Goal: Task Accomplishment & Management: Manage account settings

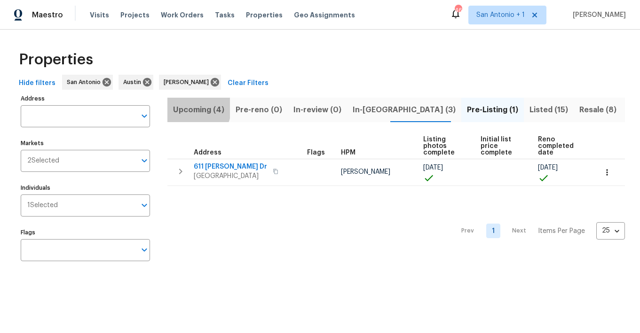
click at [191, 108] on span "Upcoming (4)" at bounding box center [198, 109] width 51 height 13
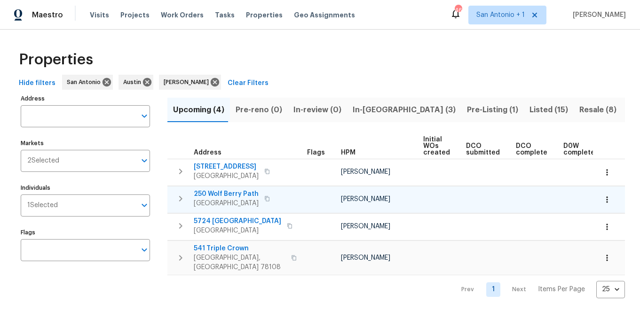
scroll to position [0, 141]
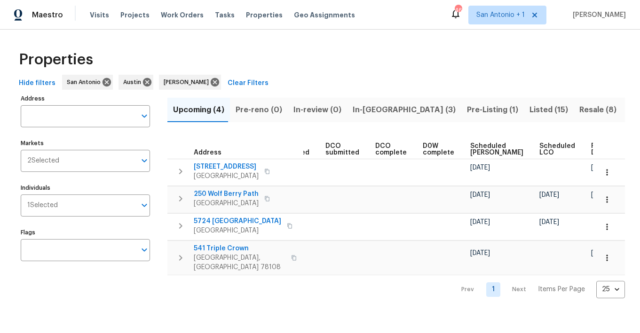
click at [575, 148] on span "Ready Date" at bounding box center [601, 149] width 21 height 13
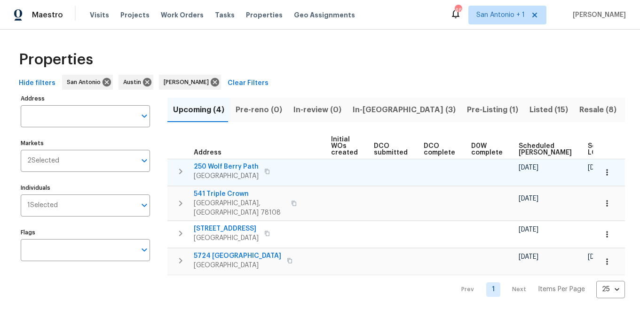
scroll to position [0, 151]
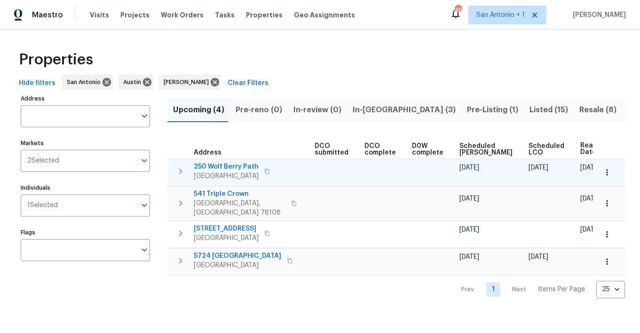
click at [221, 166] on span "250 Wolf Berry Path" at bounding box center [226, 166] width 65 height 9
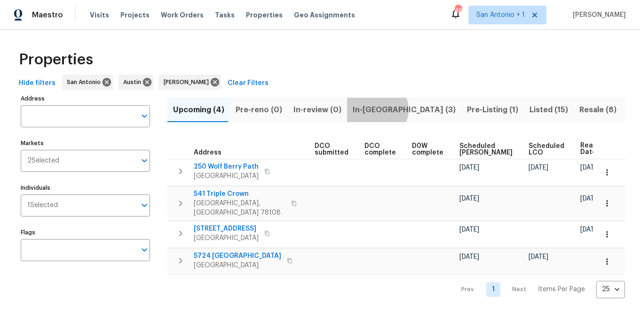
click at [370, 110] on span "In-reno (3)" at bounding box center [404, 109] width 103 height 13
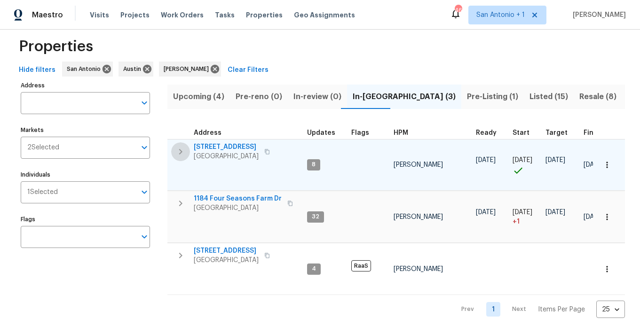
click at [181, 151] on icon "button" at bounding box center [180, 152] width 3 height 6
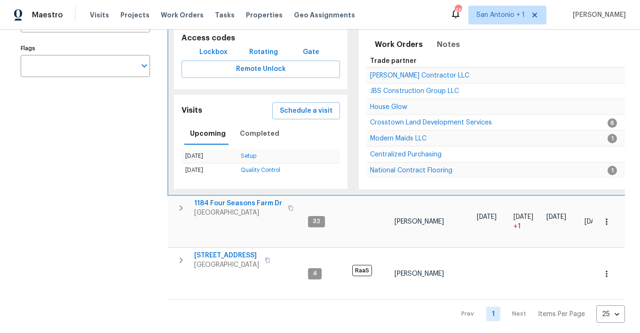
scroll to position [189, 0]
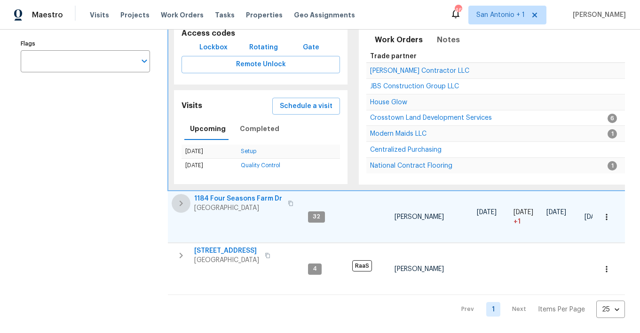
click at [182, 204] on icon "button" at bounding box center [181, 204] width 3 height 6
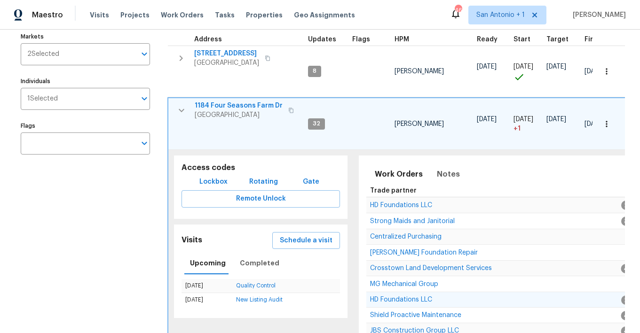
scroll to position [83, 0]
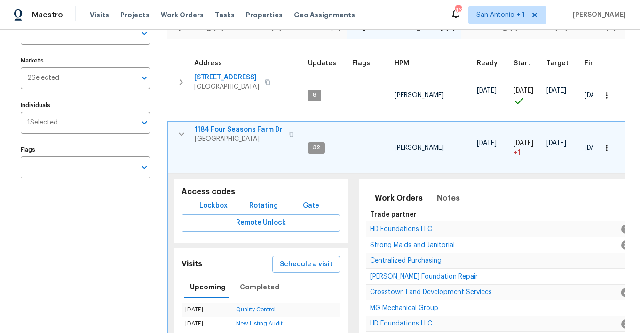
click at [182, 82] on icon "button" at bounding box center [181, 82] width 3 height 6
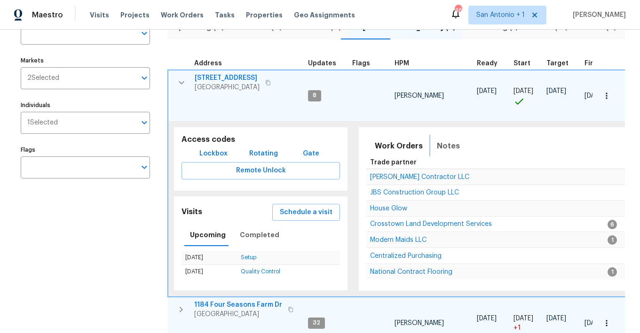
click at [437, 149] on span "Notes" at bounding box center [448, 146] width 23 height 13
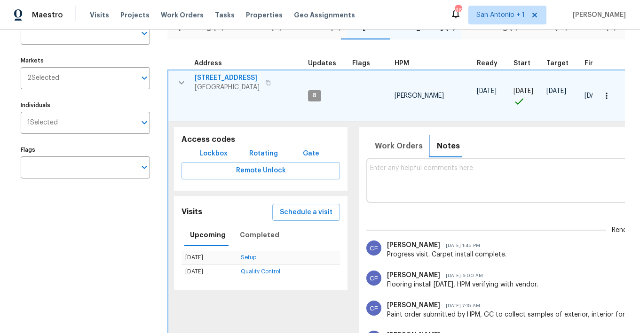
scroll to position [0, 0]
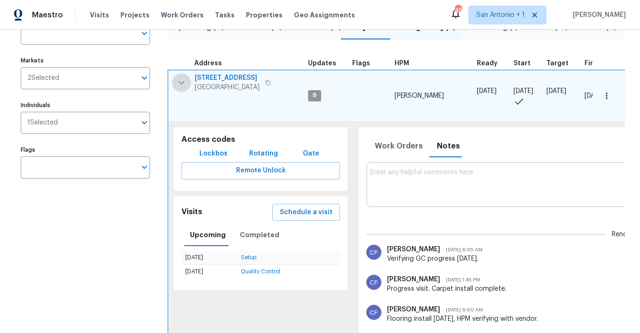
click at [184, 81] on icon "button" at bounding box center [181, 82] width 11 height 11
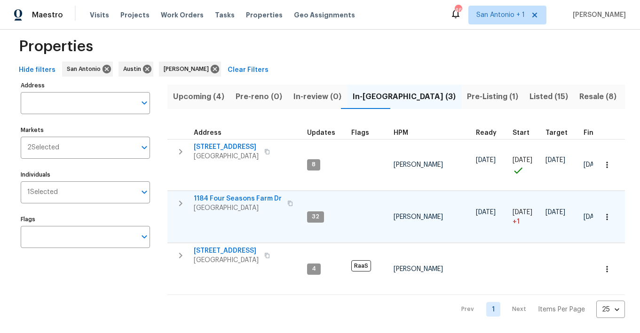
scroll to position [13, 0]
click at [467, 96] on span "Pre-Listing (1)" at bounding box center [492, 96] width 51 height 13
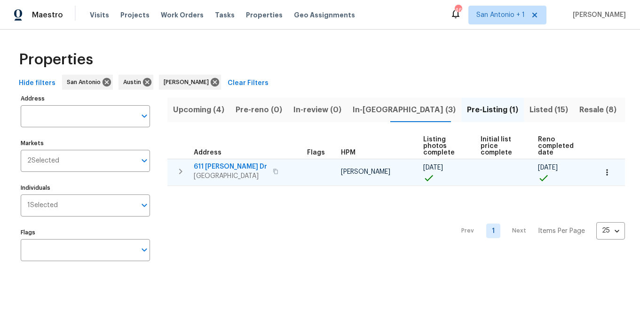
click at [228, 166] on span "611 Tom Kemp Dr" at bounding box center [230, 166] width 73 height 9
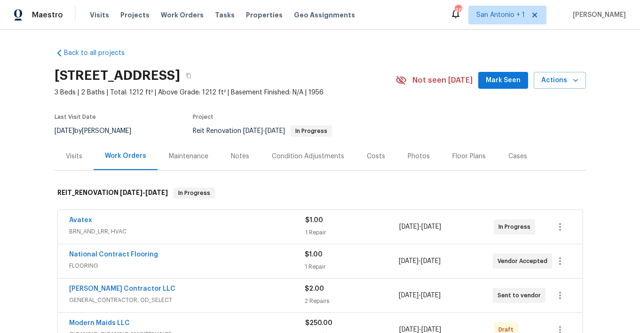
click at [502, 84] on span "Mark Seen" at bounding box center [503, 81] width 35 height 12
click at [235, 156] on div "Notes" at bounding box center [240, 156] width 18 height 9
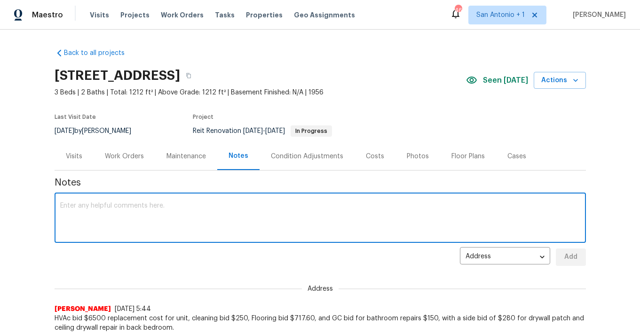
click at [189, 205] on textarea at bounding box center [320, 219] width 520 height 33
type textarea "Obtaining 2nd bid for repairs option on"
click at [190, 204] on textarea "Obtaining 2nd bid for repairs option on" at bounding box center [320, 219] width 520 height 33
type textarea "Obtaining 2nd bid for repairs option on HVAC"
click at [574, 261] on span "Add" at bounding box center [570, 258] width 15 height 12
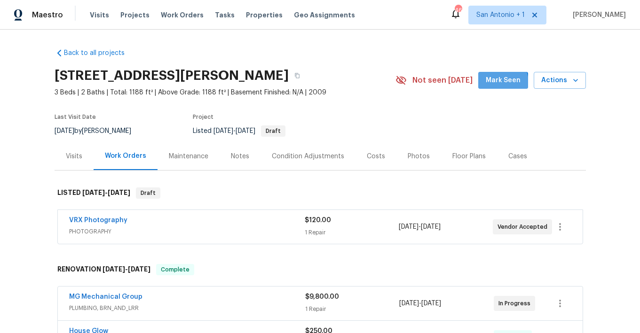
click at [497, 83] on span "Mark Seen" at bounding box center [503, 81] width 35 height 12
click at [408, 157] on div "Photos" at bounding box center [419, 156] width 22 height 9
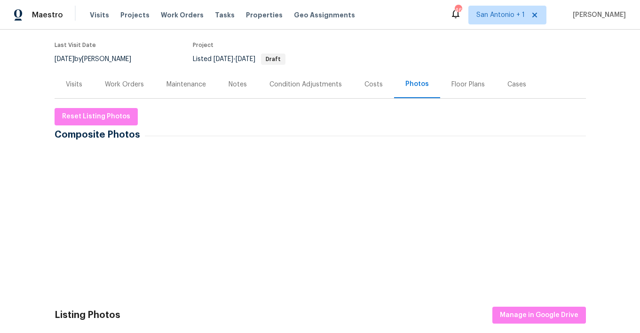
scroll to position [85, 0]
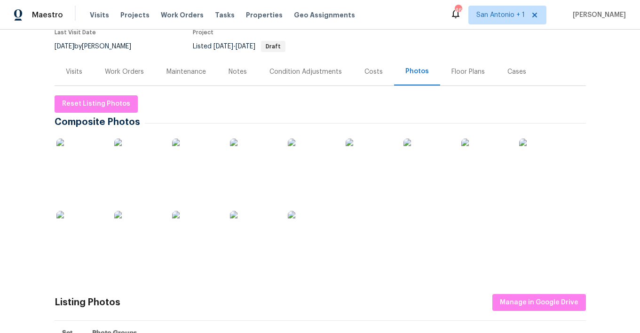
click at [89, 225] on img at bounding box center [79, 234] width 47 height 47
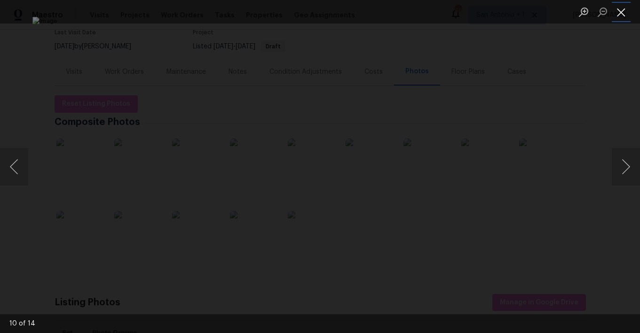
click at [622, 13] on button "Close lightbox" at bounding box center [621, 12] width 19 height 16
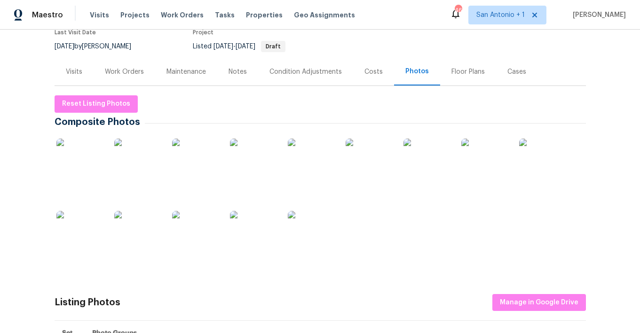
click at [313, 162] on img at bounding box center [311, 162] width 47 height 47
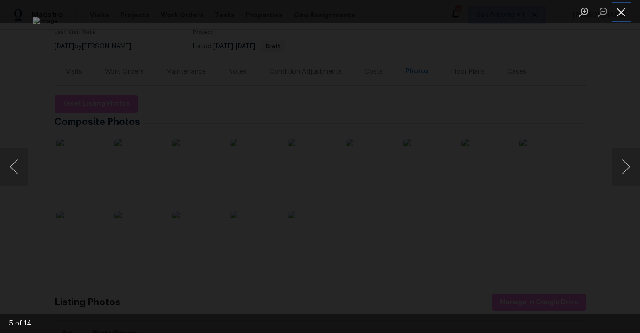
click at [620, 11] on button "Close lightbox" at bounding box center [621, 12] width 19 height 16
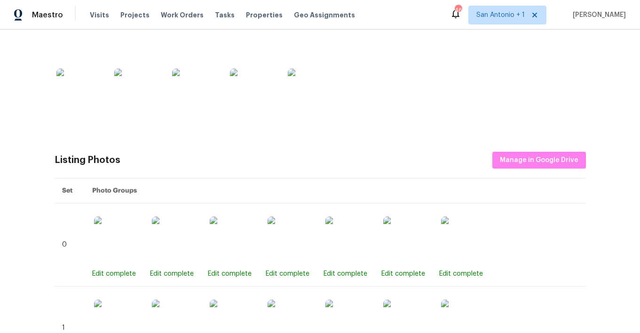
scroll to position [0, 0]
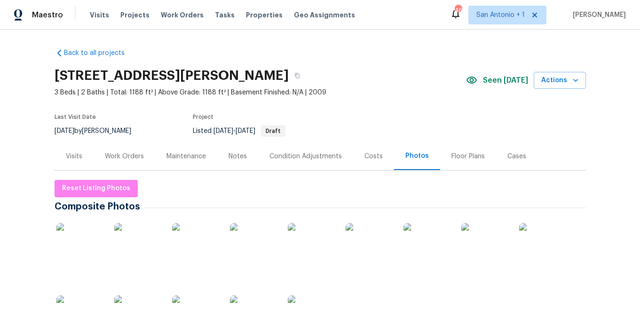
click at [131, 154] on div "Work Orders" at bounding box center [124, 156] width 39 height 9
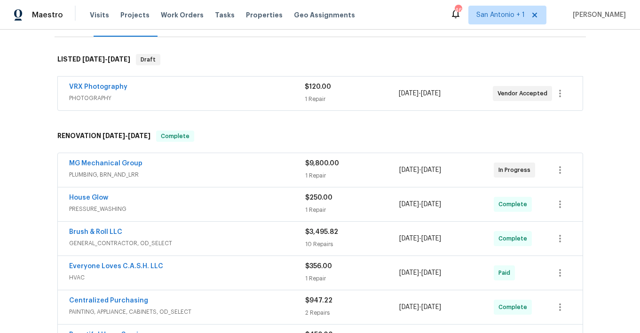
scroll to position [189, 0]
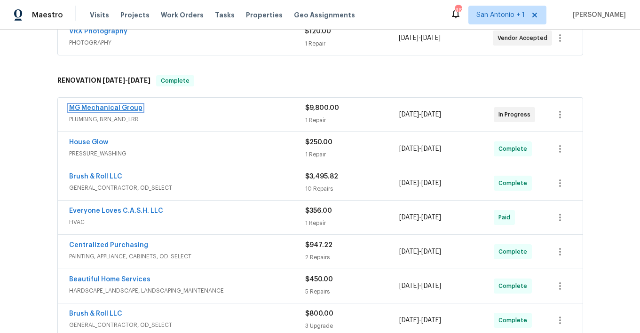
click at [125, 110] on link "MG Mechanical Group" at bounding box center [105, 108] width 73 height 7
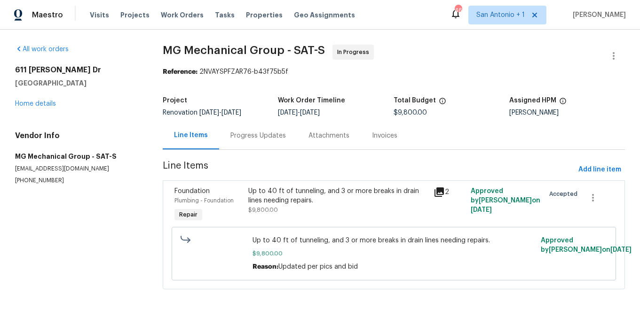
click at [256, 136] on div "Progress Updates" at bounding box center [257, 135] width 55 height 9
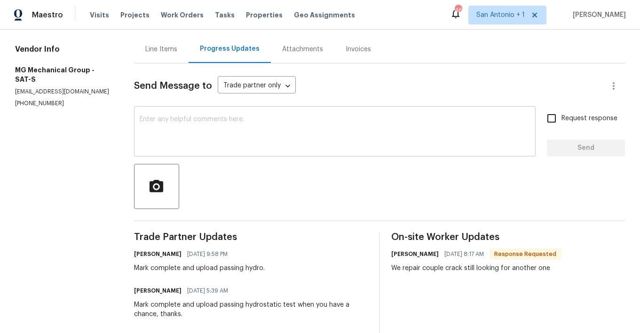
scroll to position [67, 0]
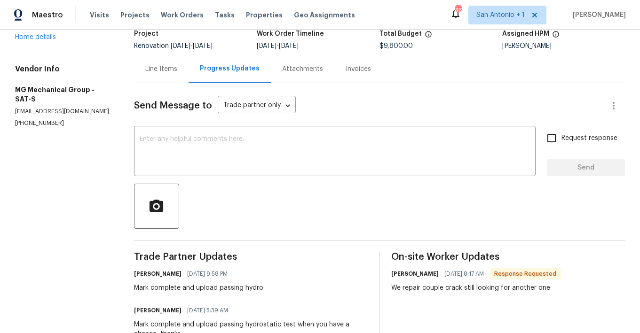
click at [170, 71] on div "Line Items" at bounding box center [161, 68] width 32 height 9
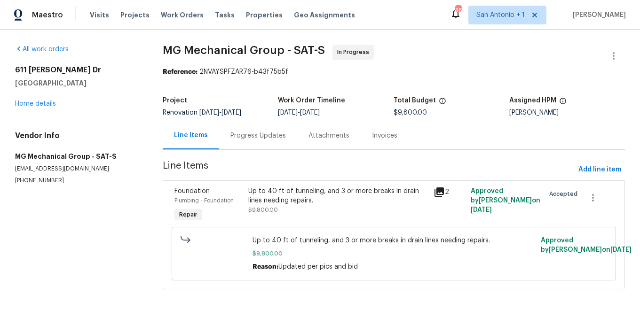
click at [271, 205] on div "Up to 40 ft of tunneling, and 3 or more breaks in drain lines needing repairs." at bounding box center [338, 196] width 180 height 19
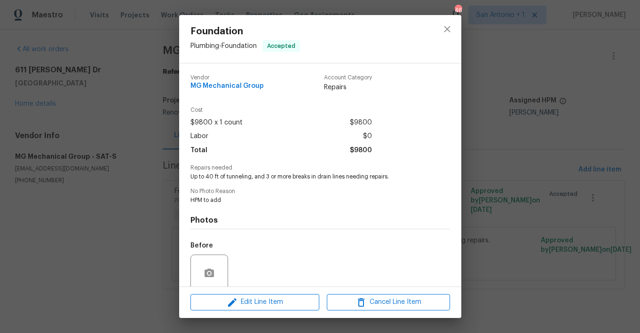
scroll to position [76, 0]
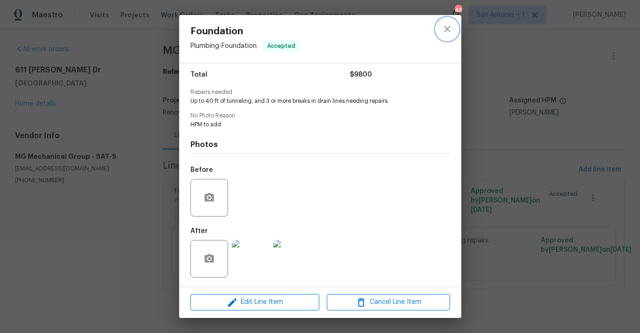
click at [448, 30] on icon "close" at bounding box center [447, 29] width 6 height 6
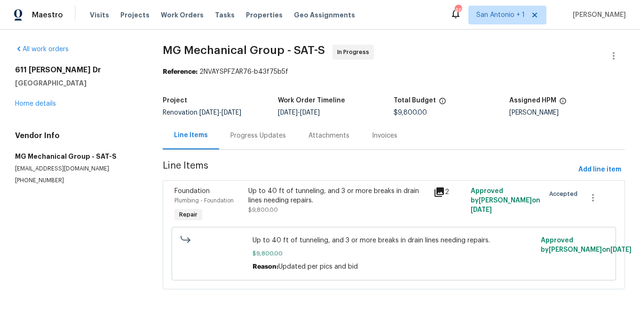
click at [446, 133] on div "Line Items Progress Updates Attachments Invoices" at bounding box center [394, 136] width 462 height 28
click at [45, 103] on link "Home details" at bounding box center [35, 104] width 41 height 7
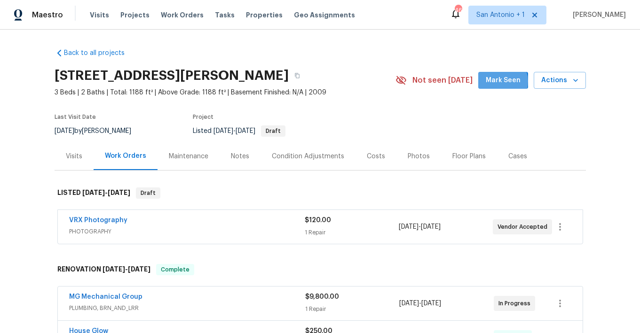
click at [504, 81] on span "Mark Seen" at bounding box center [503, 81] width 35 height 12
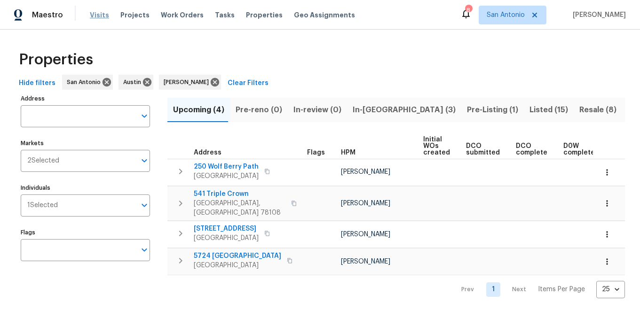
click at [98, 14] on span "Visits" at bounding box center [99, 14] width 19 height 9
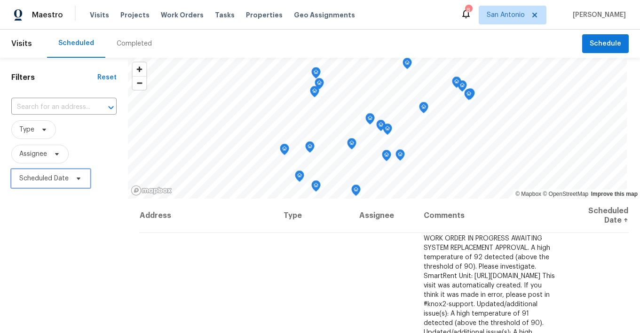
click at [81, 179] on icon at bounding box center [79, 179] width 8 height 8
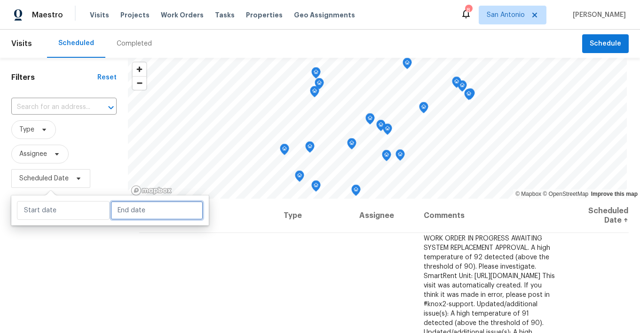
select select "7"
select select "2025"
select select "8"
select select "2025"
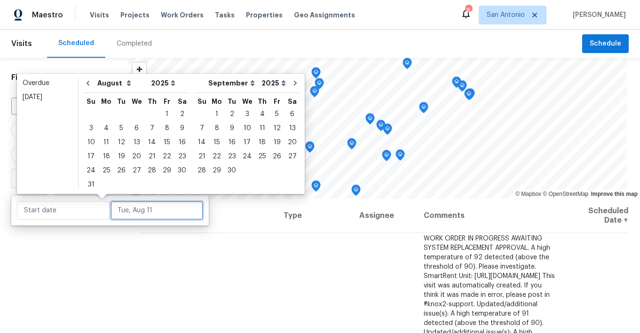
click at [122, 204] on input "text" at bounding box center [156, 210] width 93 height 19
click at [105, 143] on div "11" at bounding box center [106, 142] width 15 height 13
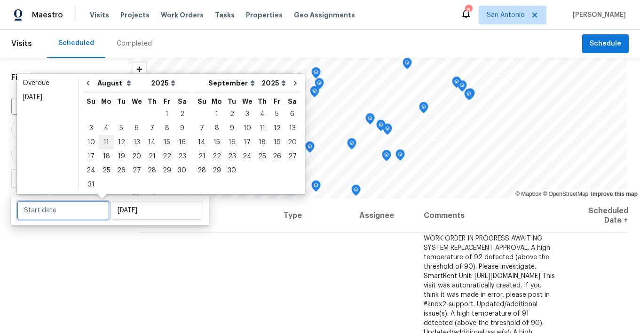
type input "Mon, Aug 11"
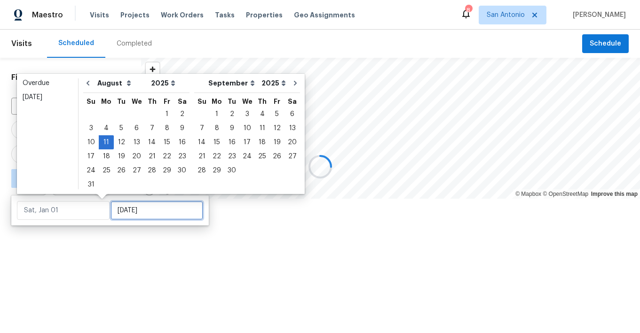
type input "Mon, Aug 11"
type input "Tue, Aug 26"
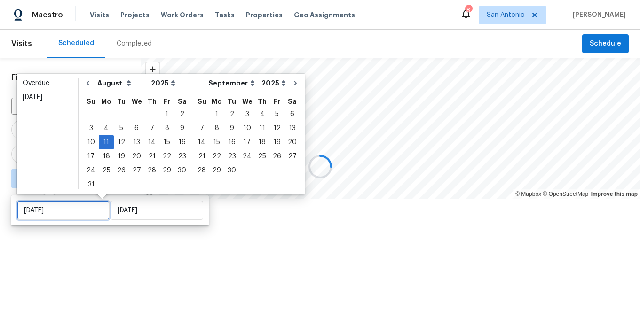
type input "Mon, Aug 11"
click at [110, 235] on div at bounding box center [320, 166] width 640 height 333
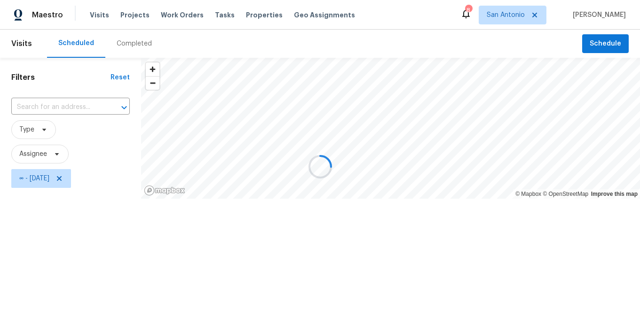
click at [64, 151] on div at bounding box center [320, 166] width 640 height 333
click at [55, 155] on div at bounding box center [320, 166] width 640 height 333
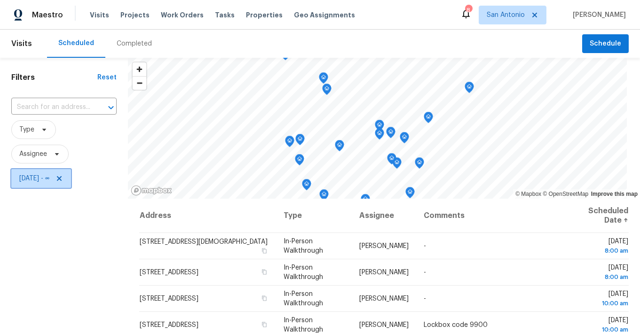
click at [62, 180] on icon at bounding box center [59, 178] width 5 height 5
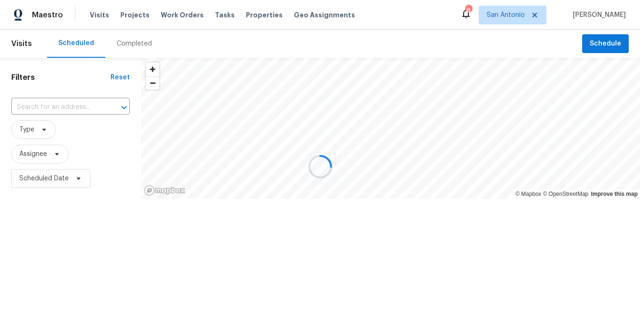
click at [79, 180] on div at bounding box center [320, 166] width 640 height 333
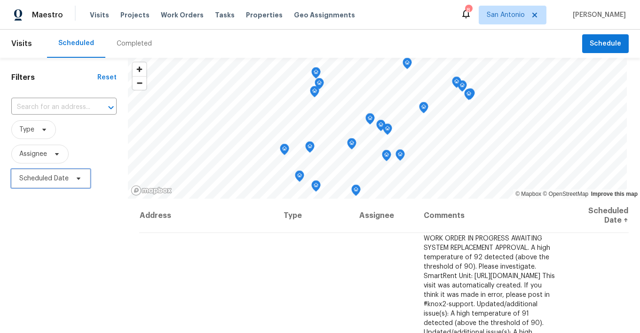
click at [79, 179] on icon at bounding box center [79, 179] width 4 height 2
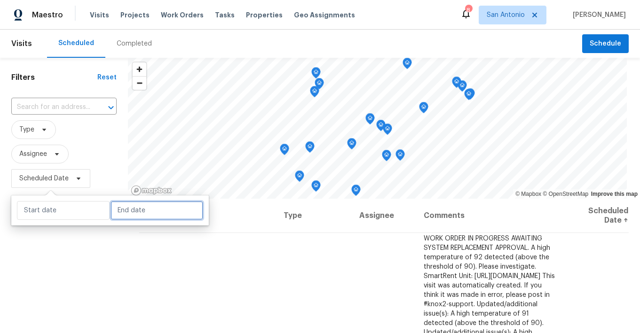
select select "7"
select select "2025"
select select "8"
select select "2025"
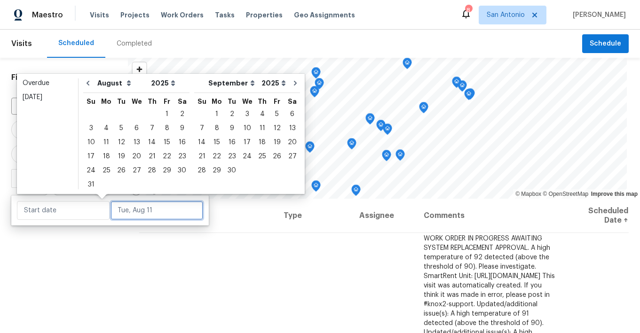
click at [122, 212] on input "text" at bounding box center [156, 210] width 93 height 19
click at [104, 139] on div "11" at bounding box center [106, 142] width 15 height 13
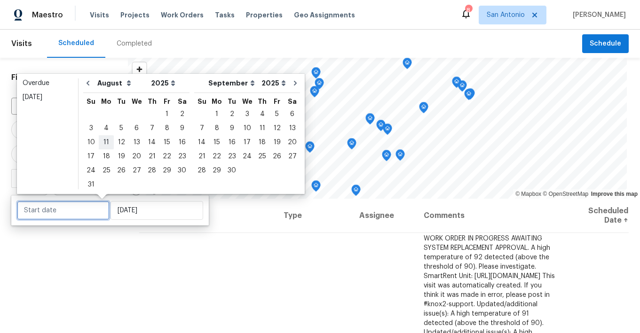
type input "[DATE]"
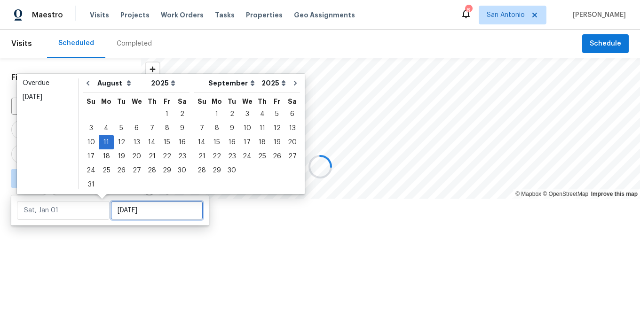
type input "[DATE]"
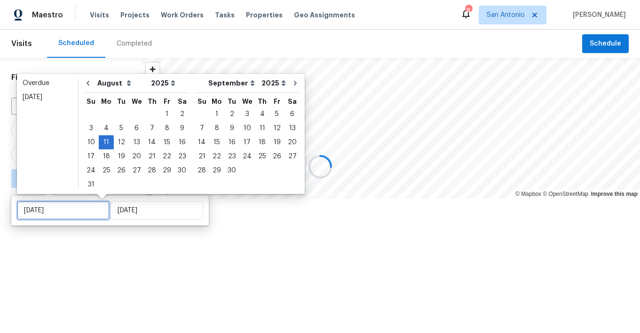
type input "[DATE]"
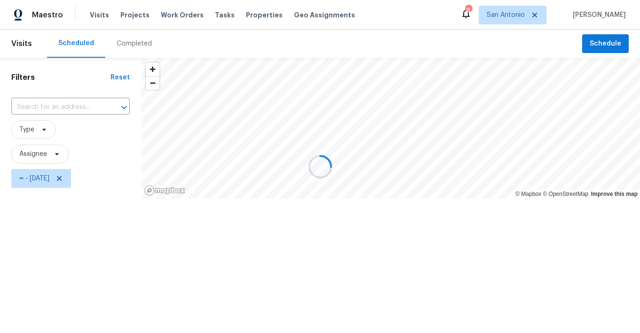
click at [118, 259] on div at bounding box center [320, 166] width 640 height 333
click at [75, 179] on div at bounding box center [320, 166] width 640 height 333
click at [75, 178] on div at bounding box center [320, 166] width 640 height 333
click at [62, 153] on div at bounding box center [320, 166] width 640 height 333
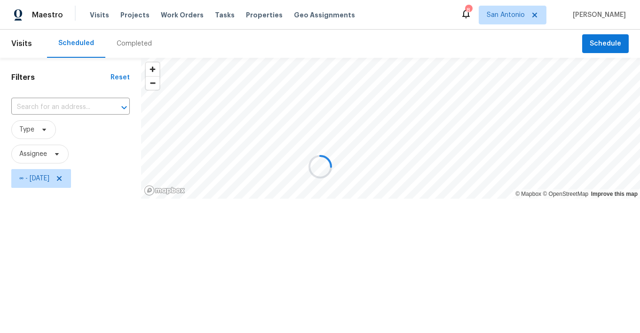
click at [39, 153] on div at bounding box center [320, 166] width 640 height 333
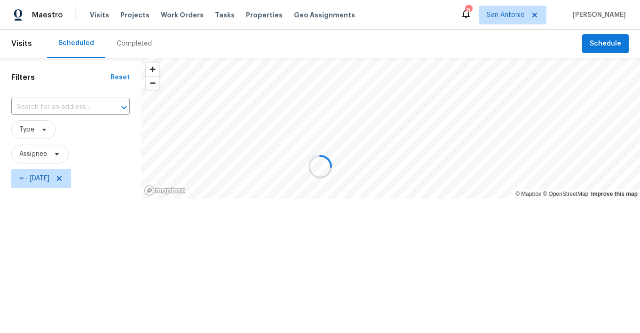
click at [39, 153] on div at bounding box center [320, 166] width 640 height 333
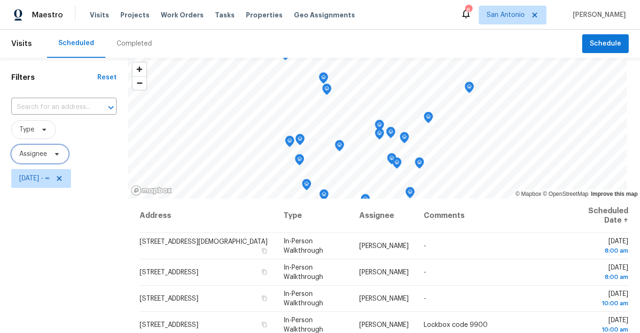
click at [58, 153] on icon at bounding box center [57, 154] width 8 height 8
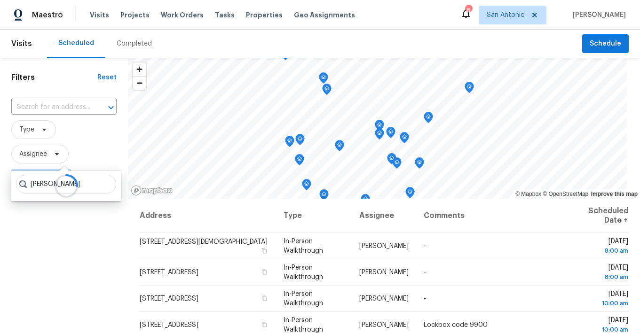
type input "[PERSON_NAME]"
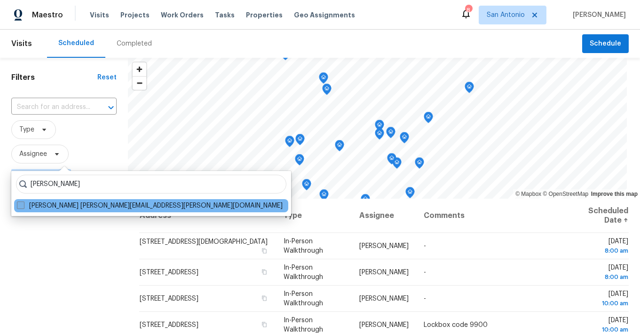
click at [53, 205] on label "[PERSON_NAME] [PERSON_NAME][EMAIL_ADDRESS][PERSON_NAME][DOMAIN_NAME]" at bounding box center [150, 205] width 266 height 9
click at [23, 205] on input "[PERSON_NAME] [PERSON_NAME][EMAIL_ADDRESS][PERSON_NAME][DOMAIN_NAME]" at bounding box center [20, 204] width 6 height 6
checkbox input "true"
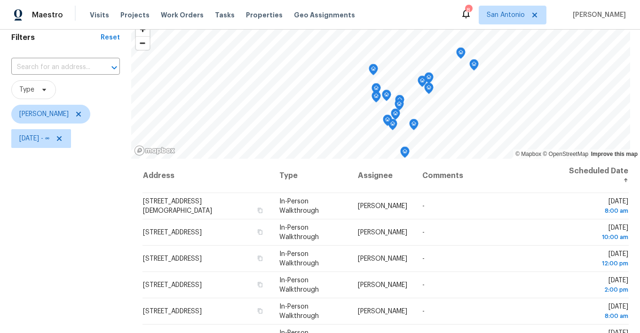
scroll to position [39, 0]
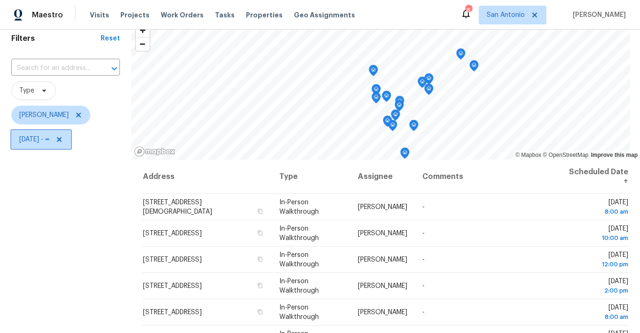
click at [63, 138] on icon at bounding box center [59, 140] width 8 height 8
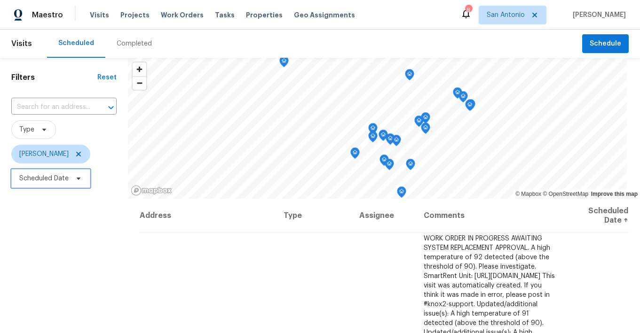
click at [80, 179] on icon at bounding box center [79, 179] width 8 height 8
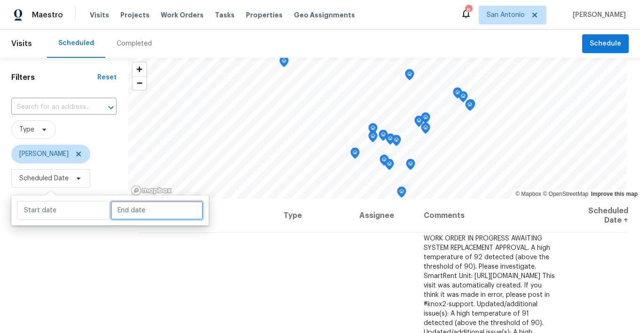
click at [123, 213] on input "text" at bounding box center [156, 210] width 93 height 19
select select "7"
select select "2025"
select select "8"
select select "2025"
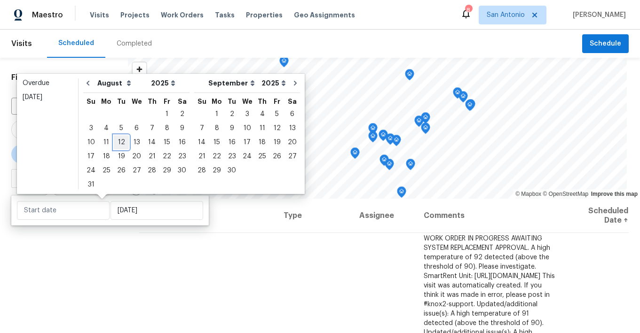
click at [119, 141] on div "12" at bounding box center [121, 142] width 15 height 13
type input "Tue, Aug 12"
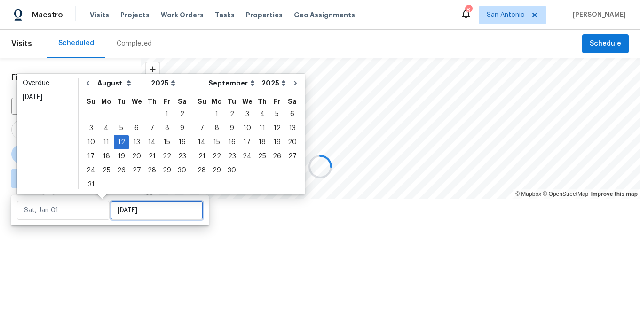
type input "Tue, Aug 12"
type input "Tue, Aug 26"
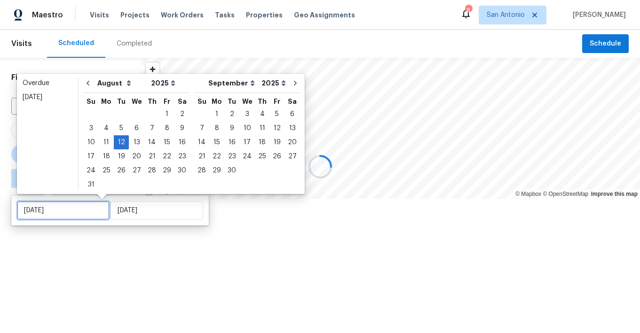
type input "Tue, Aug 12"
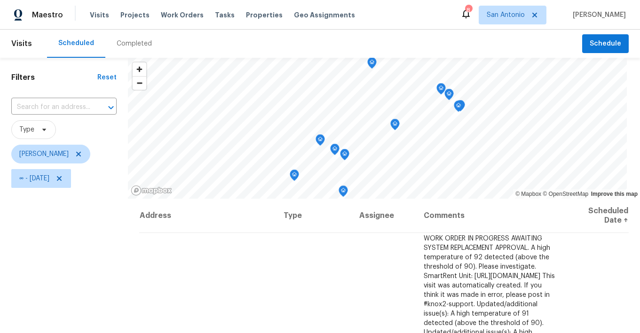
click at [107, 236] on div "Filters Reset ​ Type Chris Fuentes ∞ - Tue, Aug 12" at bounding box center [64, 262] width 128 height 408
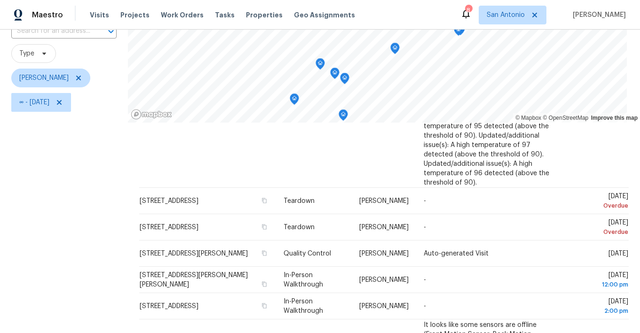
scroll to position [75, 0]
click at [63, 103] on icon at bounding box center [59, 104] width 8 height 8
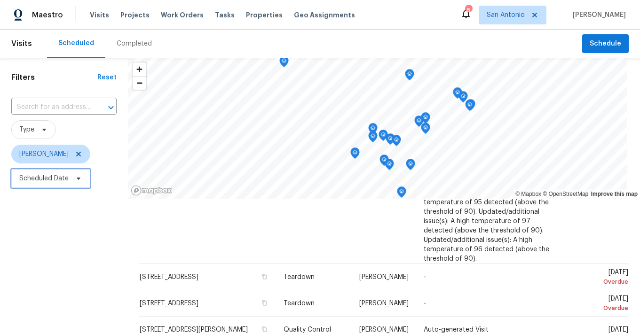
click at [80, 179] on icon at bounding box center [79, 179] width 8 height 8
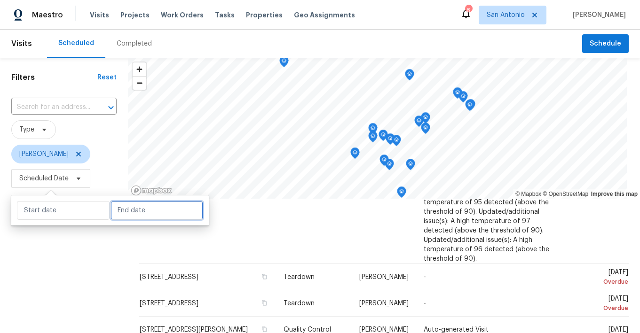
select select "7"
select select "2025"
select select "8"
select select "2025"
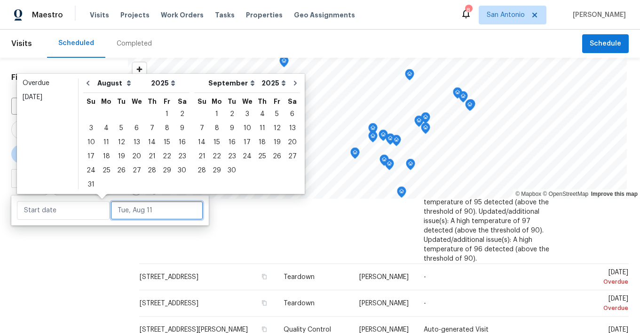
click at [118, 213] on input "text" at bounding box center [156, 210] width 93 height 19
click at [105, 142] on div "11" at bounding box center [106, 142] width 15 height 13
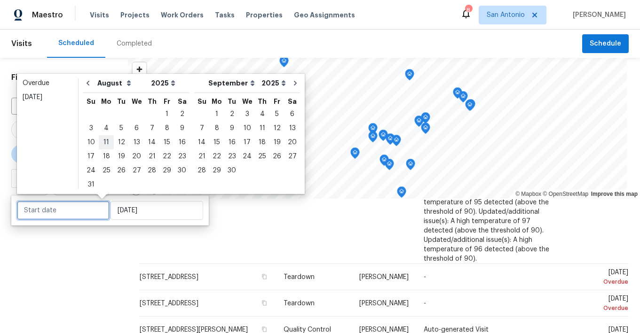
type input "Mon, Aug 11"
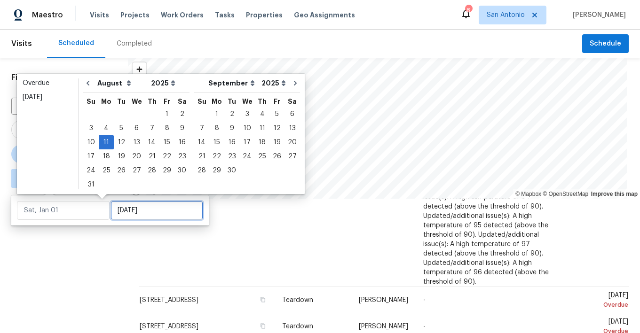
type input "Mon, Aug 11"
type input "Mon, Aug 18"
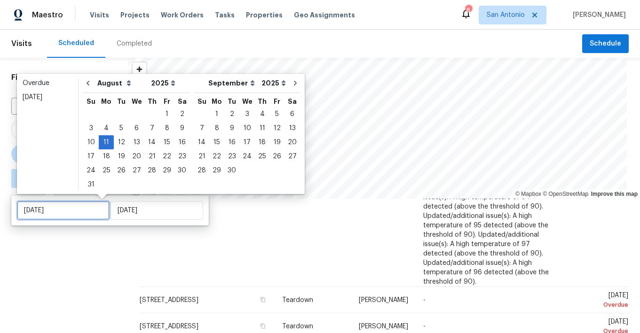
type input "Mon, Aug 11"
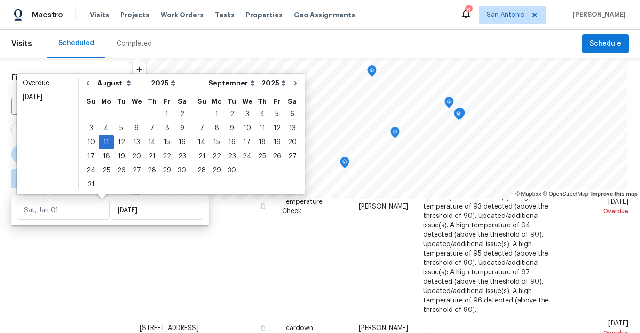
click at [105, 236] on div "Filters Reset ​ Type Chris Fuentes ∞ - Mon, Aug 11" at bounding box center [64, 262] width 128 height 408
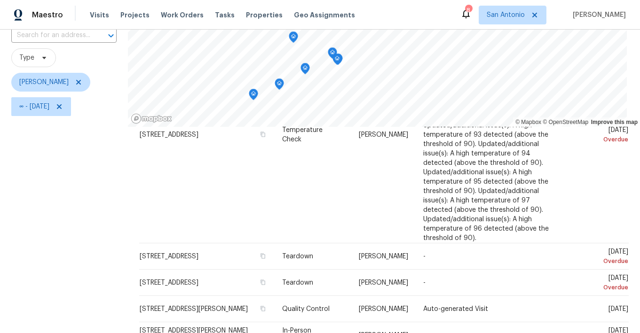
scroll to position [73, 0]
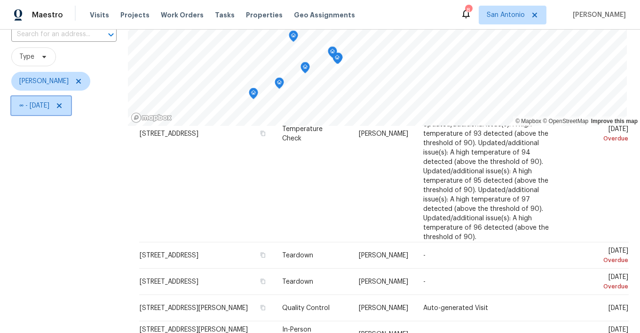
click at [63, 105] on icon at bounding box center [59, 106] width 8 height 8
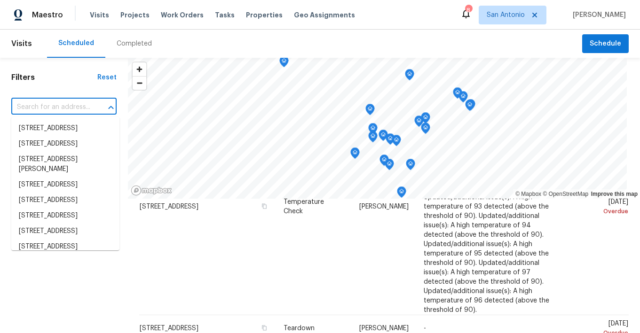
click at [76, 106] on input "text" at bounding box center [50, 107] width 79 height 15
paste input "1184 Four Seasons Farm Dr Kyle TX 78640"
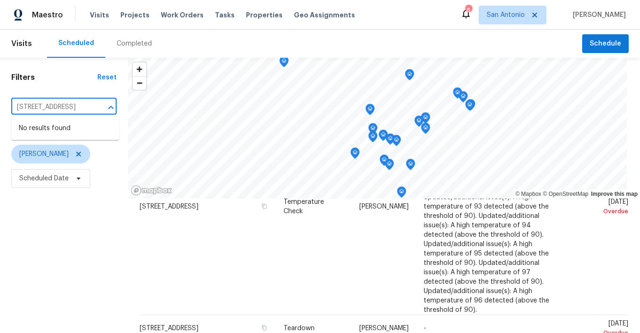
type input "1184 Four Seasons Farm Dr Kyle TX 78640"
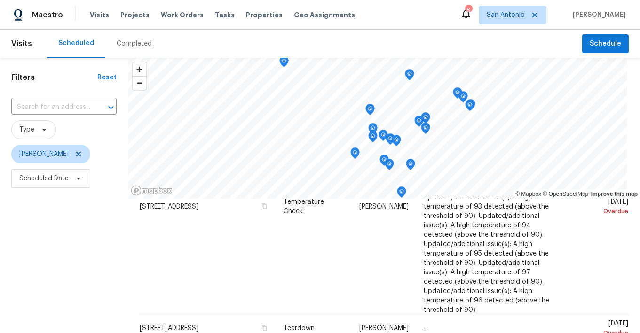
scroll to position [0, 0]
click at [109, 159] on span "[PERSON_NAME]" at bounding box center [63, 154] width 105 height 19
click at [524, 16] on span "San Antonio" at bounding box center [506, 14] width 38 height 9
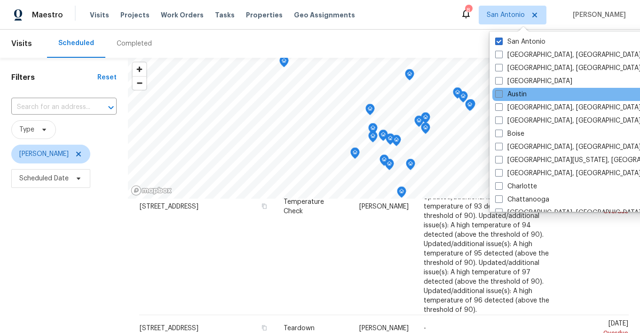
click at [501, 95] on span at bounding box center [499, 94] width 8 height 8
click at [501, 95] on input "Austin" at bounding box center [498, 93] width 6 height 6
checkbox input "true"
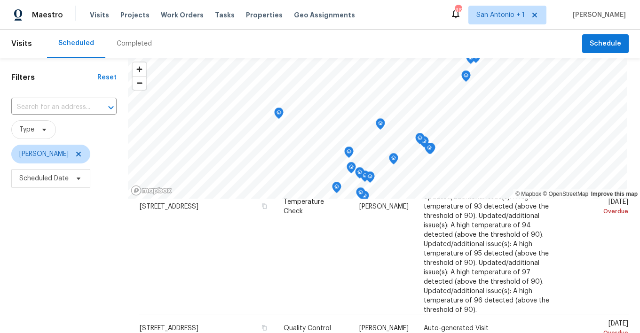
click at [103, 159] on span "[PERSON_NAME]" at bounding box center [63, 154] width 105 height 19
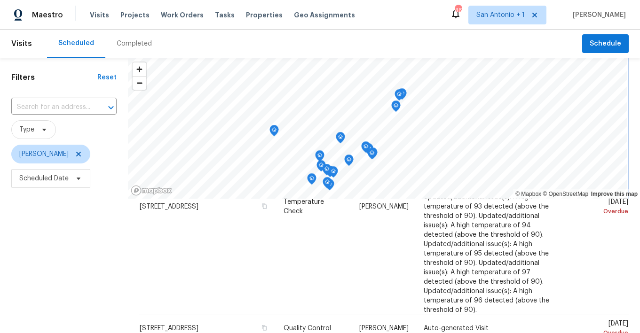
click at [396, 106] on icon "Map marker" at bounding box center [395, 106] width 1 height 1
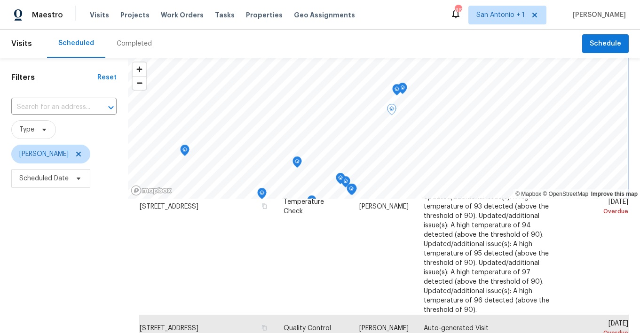
click at [399, 91] on icon "Map marker" at bounding box center [397, 90] width 8 height 11
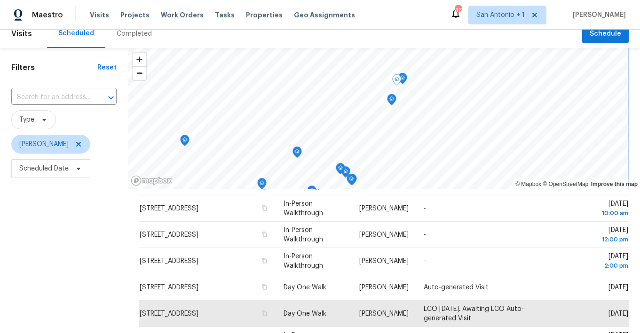
scroll to position [10, 0]
click at [395, 99] on icon "Map marker" at bounding box center [391, 99] width 8 height 11
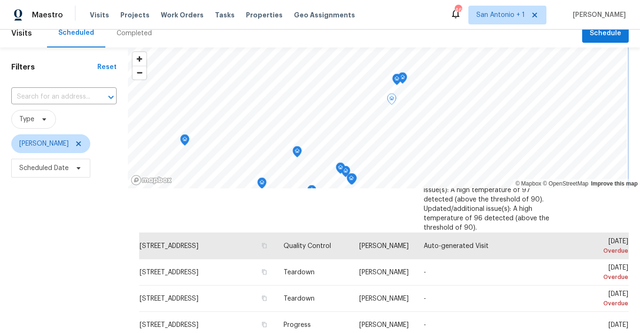
scroll to position [207, 0]
click at [77, 168] on icon at bounding box center [79, 168] width 4 height 2
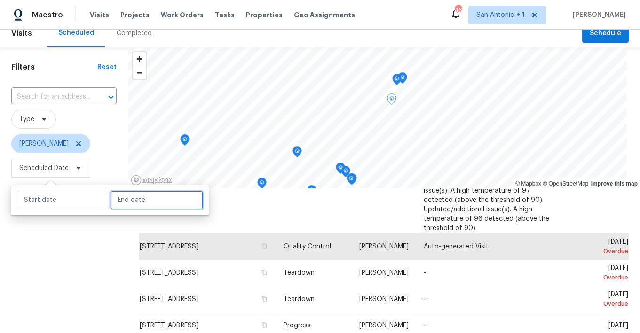
click at [131, 198] on input "text" at bounding box center [156, 200] width 93 height 19
select select "7"
select select "2025"
select select "8"
select select "2025"
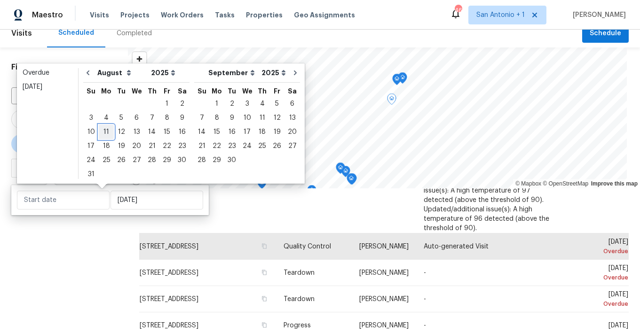
click at [106, 132] on div "11" at bounding box center [106, 132] width 15 height 13
type input "Mon, Aug 11"
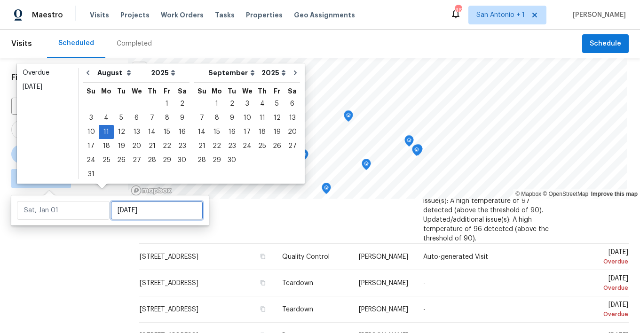
type input "Mon, Aug 11"
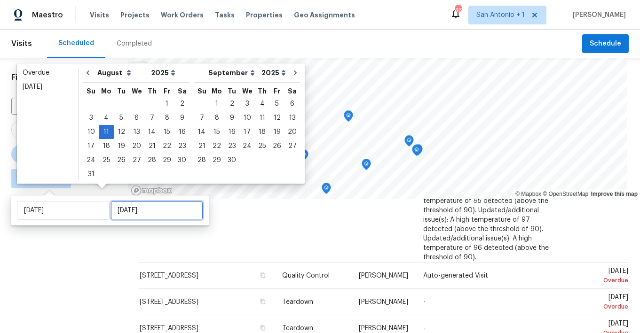
type input "Mon, Aug 25"
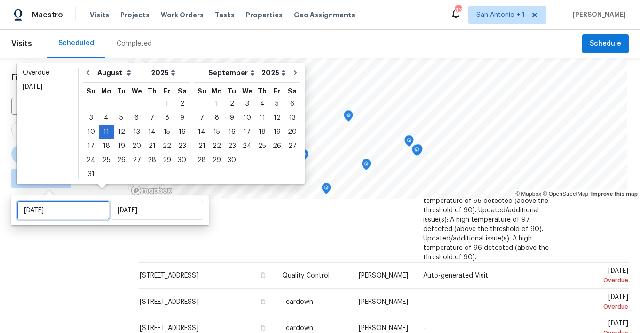
type input "Mon, Aug 11"
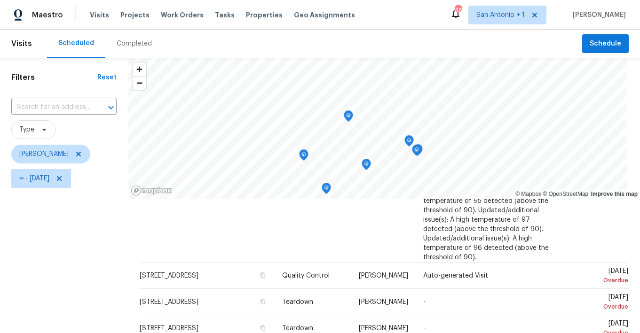
click at [107, 243] on div "Filters Reset ​ Type Chris Fuentes ∞ - Mon, Aug 11" at bounding box center [64, 262] width 128 height 408
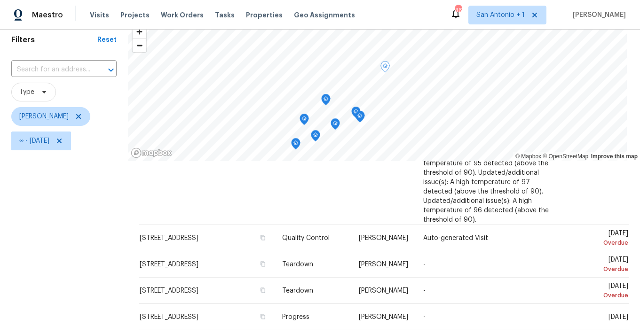
scroll to position [39, 0]
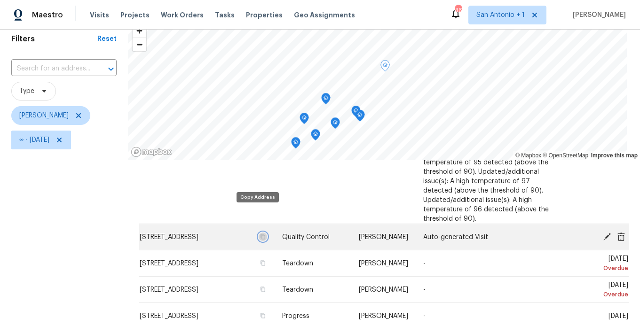
click at [260, 234] on icon "button" at bounding box center [262, 236] width 5 height 5
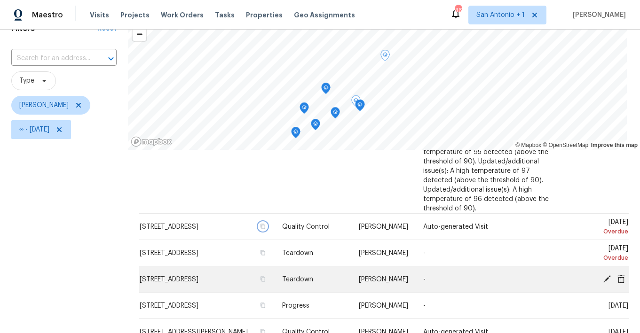
scroll to position [47, 0]
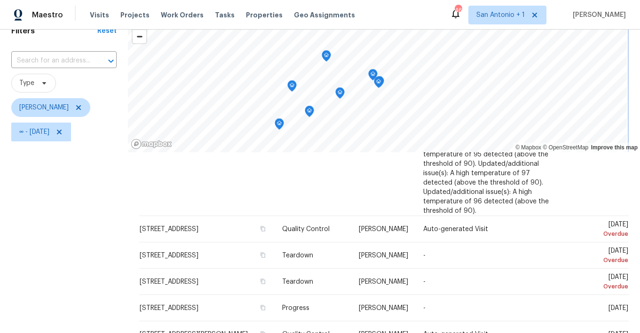
click at [327, 56] on icon "Map marker" at bounding box center [326, 55] width 1 height 1
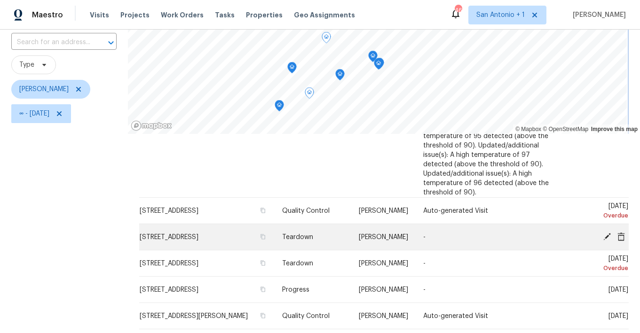
scroll to position [62, 0]
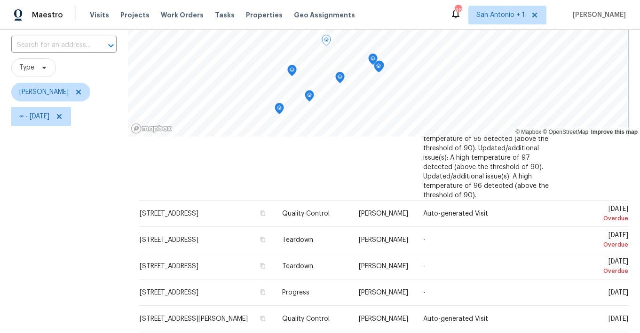
click at [313, 95] on icon "Map marker" at bounding box center [309, 96] width 8 height 11
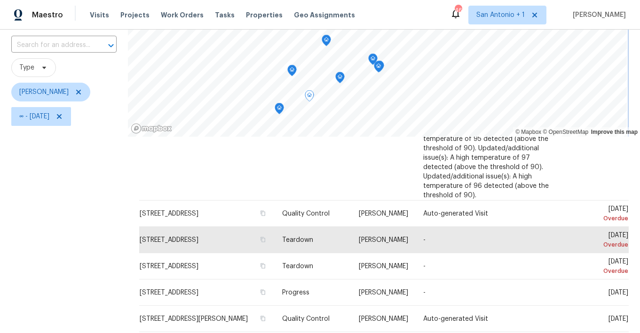
click at [281, 111] on icon "Map marker" at bounding box center [279, 108] width 8 height 11
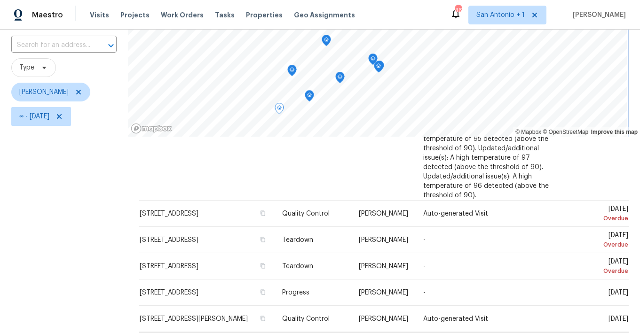
click at [330, 39] on icon "Map marker" at bounding box center [326, 40] width 8 height 11
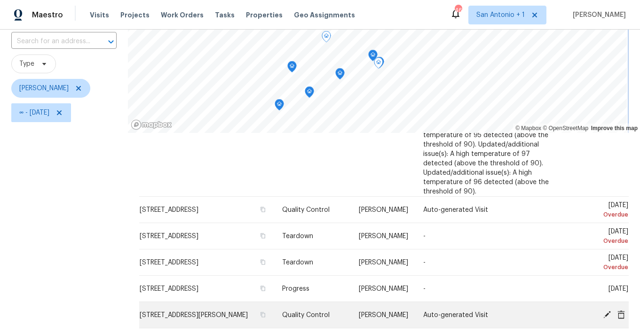
scroll to position [67, 0]
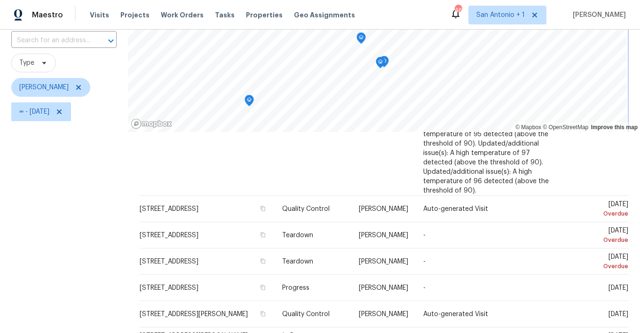
click at [385, 60] on icon "Map marker" at bounding box center [380, 62] width 8 height 11
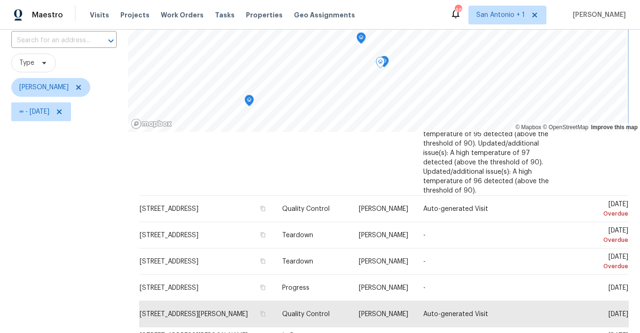
click at [389, 63] on icon "Map marker" at bounding box center [383, 62] width 9 height 12
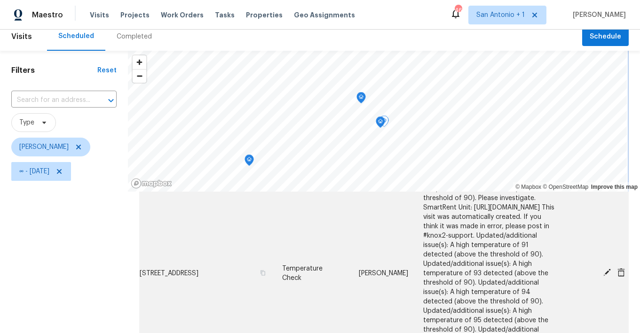
scroll to position [61, 0]
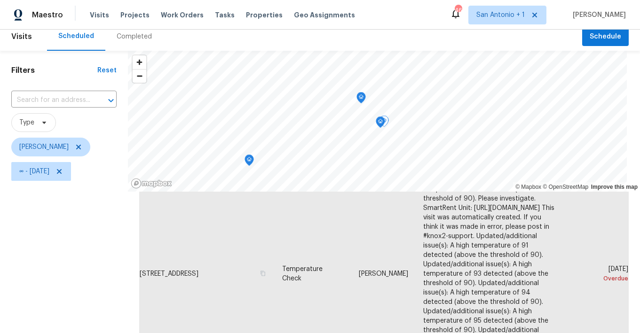
click at [103, 231] on div "Filters Reset ​ Type Chris Fuentes ∞ - Mon, Aug 11" at bounding box center [64, 255] width 128 height 408
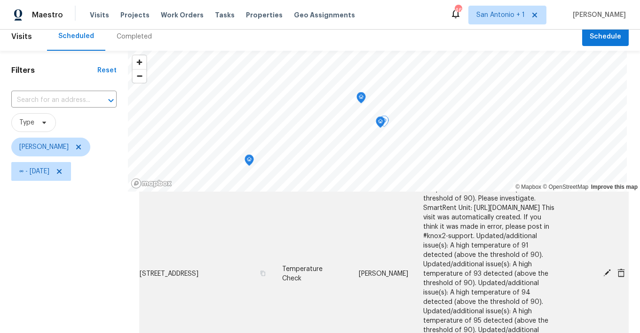
click at [622, 268] on icon at bounding box center [621, 272] width 8 height 8
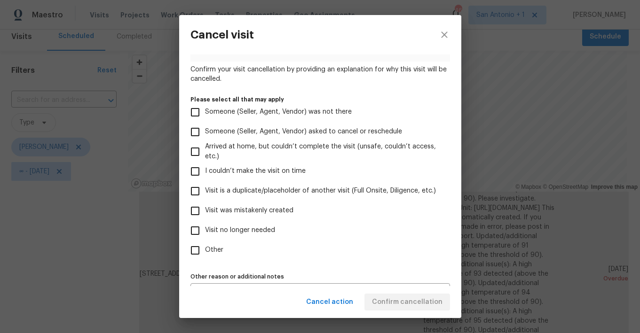
scroll to position [84, 0]
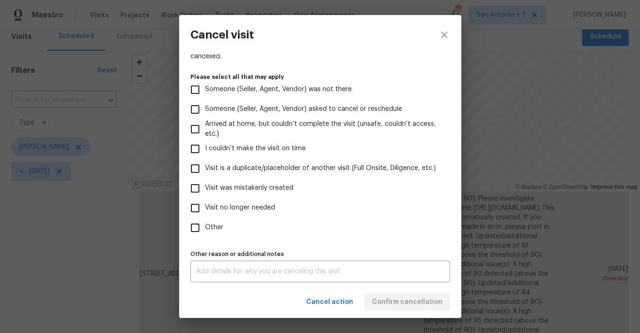
click at [237, 211] on span "Visit no longer needed" at bounding box center [240, 208] width 70 height 10
click at [205, 211] on input "Visit no longer needed" at bounding box center [195, 208] width 20 height 20
checkbox input "true"
click at [256, 266] on div "x Other reason or additional notes" at bounding box center [320, 272] width 260 height 22
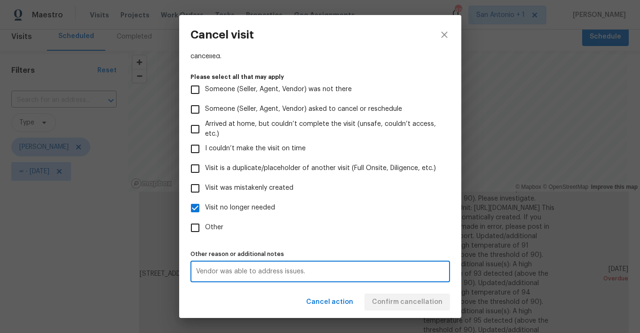
type textarea "Vendor was able to address issues."
click at [337, 244] on div "Visit type Temperature Check Scheduled date 8/8/2025 Linked issues(s) No ticket…" at bounding box center [320, 129] width 260 height 308
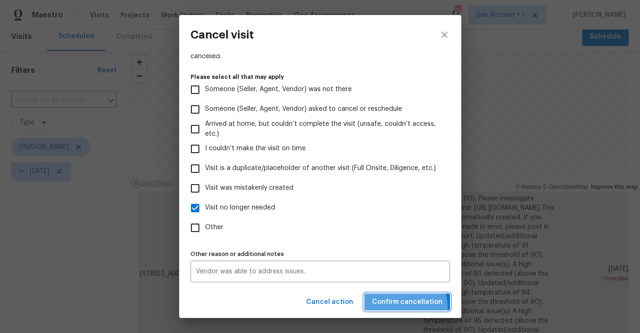
click at [405, 308] on span "Confirm cancellation" at bounding box center [407, 303] width 71 height 12
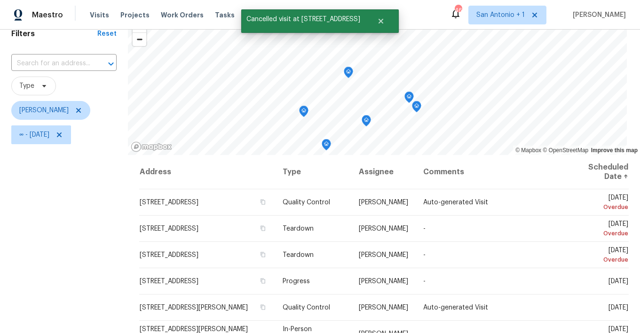
scroll to position [47, 0]
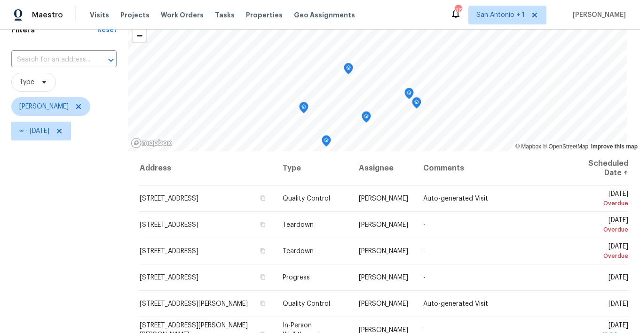
click at [421, 102] on icon "Map marker" at bounding box center [416, 103] width 8 height 11
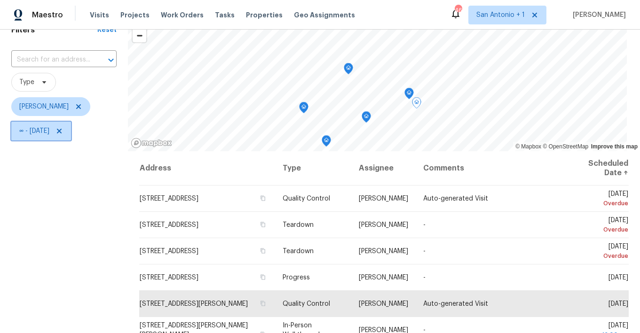
click at [62, 130] on icon at bounding box center [59, 131] width 5 height 5
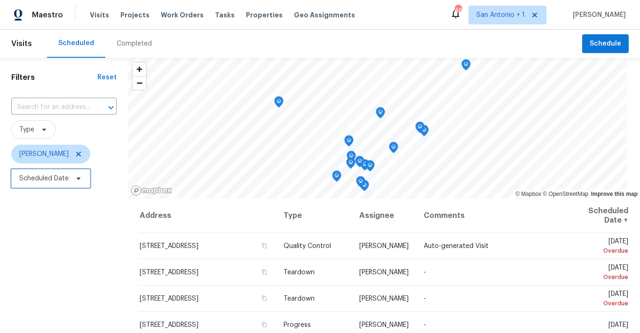
click at [78, 181] on icon at bounding box center [79, 179] width 8 height 8
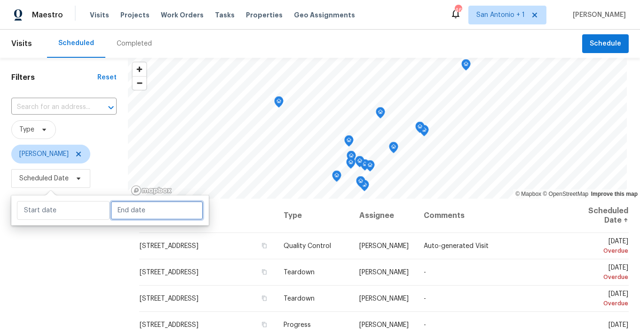
click at [123, 217] on input "text" at bounding box center [156, 210] width 93 height 19
select select "7"
select select "2025"
select select "8"
select select "2025"
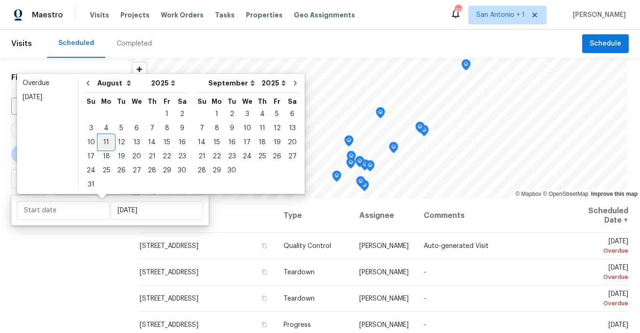
click at [104, 143] on div "11" at bounding box center [106, 142] width 15 height 13
type input "[DATE]"
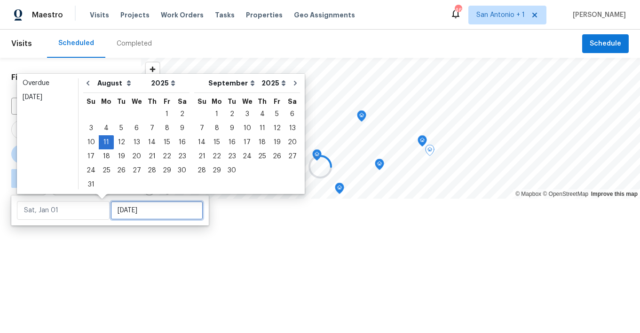
type input "[DATE]"
type input "Mon, Aug 25"
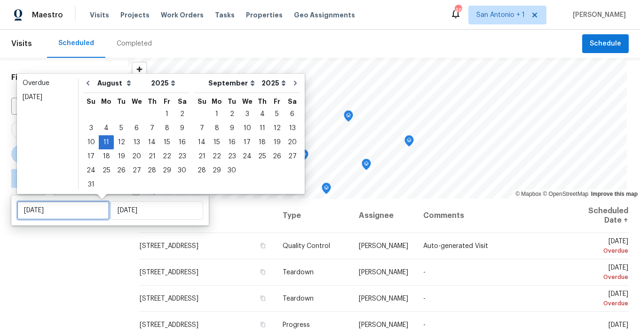
type input "[DATE]"
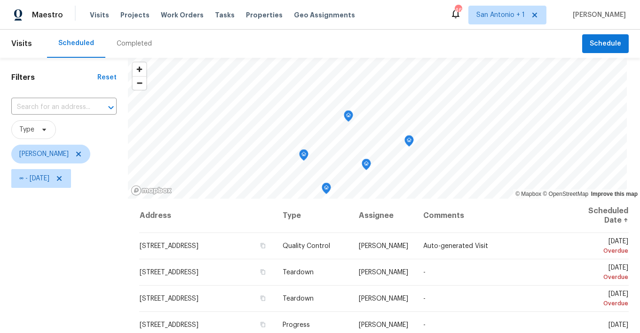
click at [116, 243] on div "Filters Reset ​ Type [PERSON_NAME] ∞ - [DATE]" at bounding box center [64, 262] width 128 height 408
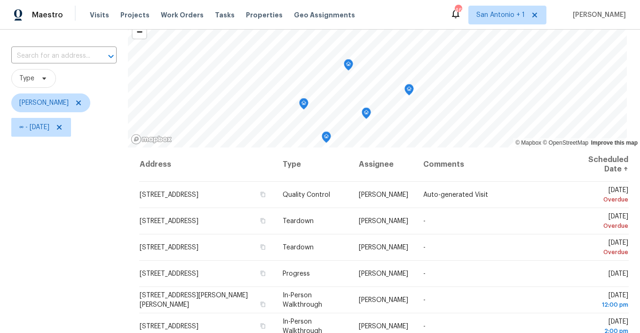
scroll to position [48, 0]
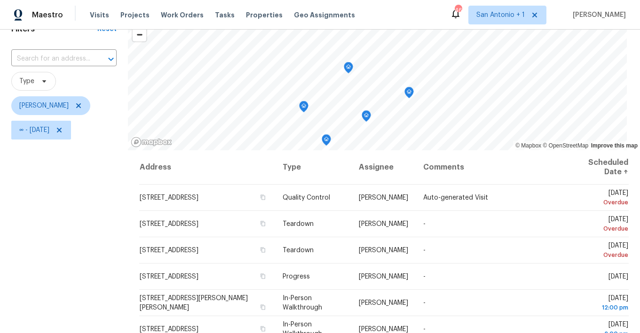
click at [410, 92] on icon "Map marker" at bounding box center [409, 92] width 1 height 1
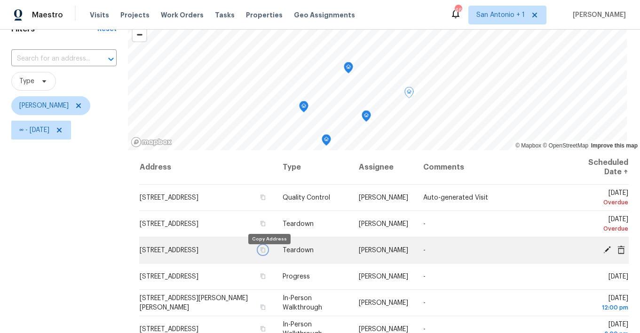
click at [266, 252] on icon "button" at bounding box center [263, 249] width 5 height 5
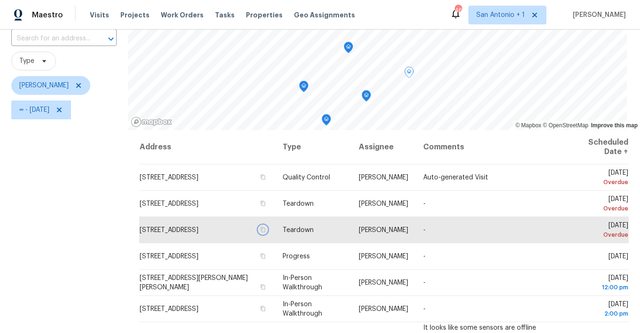
scroll to position [65, 0]
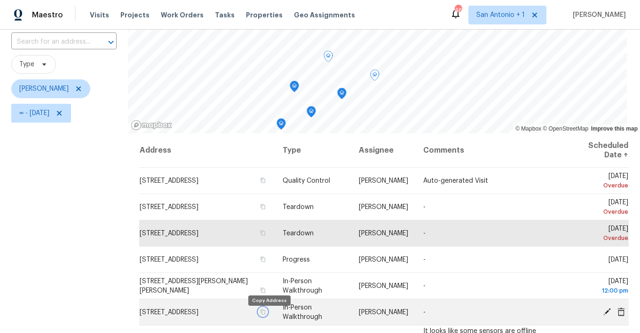
click at [266, 315] on icon "button" at bounding box center [263, 312] width 6 height 6
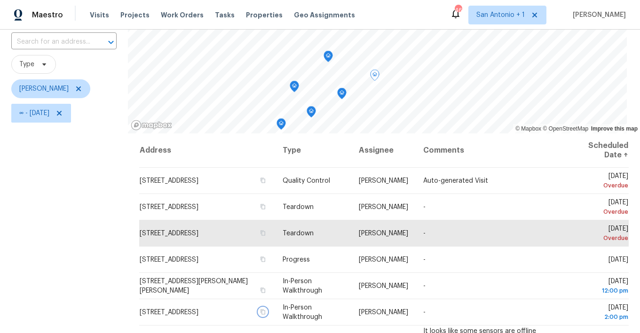
click at [295, 87] on icon "Map marker" at bounding box center [294, 86] width 1 height 1
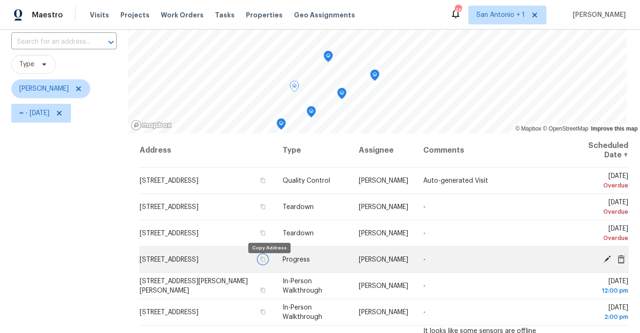
click at [266, 262] on icon "button" at bounding box center [263, 259] width 5 height 5
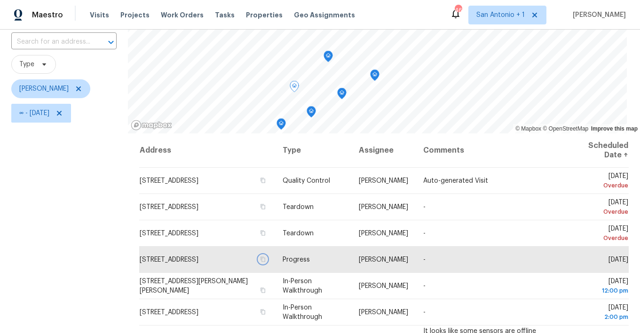
click at [283, 125] on icon "Map marker" at bounding box center [281, 124] width 8 height 11
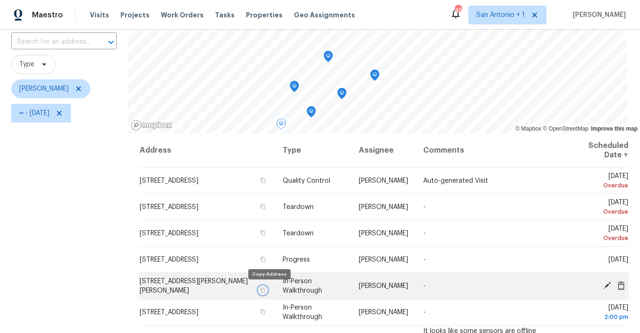
click at [266, 292] on icon "button" at bounding box center [263, 290] width 5 height 5
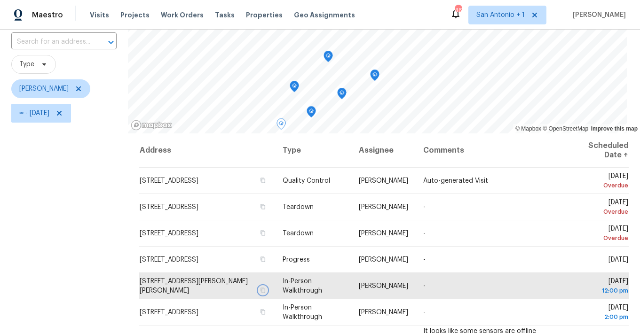
click at [315, 111] on icon "Map marker" at bounding box center [311, 112] width 8 height 11
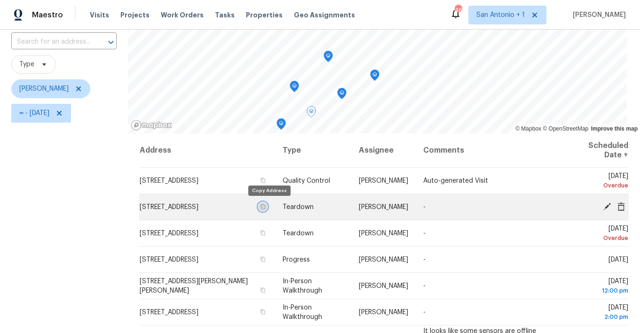
click at [266, 207] on icon "button" at bounding box center [263, 207] width 6 height 6
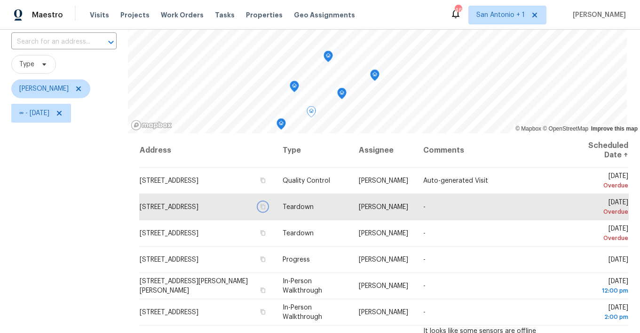
click at [345, 92] on icon "Map marker" at bounding box center [342, 93] width 8 height 11
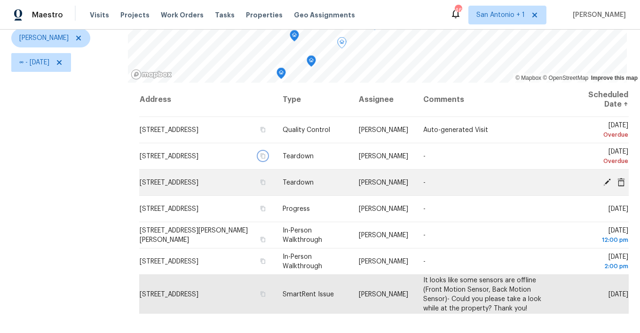
scroll to position [132, 0]
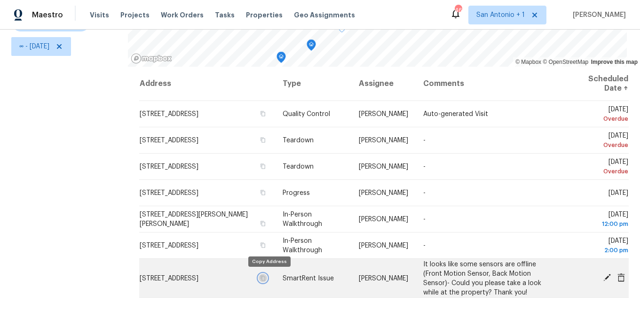
click at [268, 281] on button "button" at bounding box center [263, 278] width 8 height 8
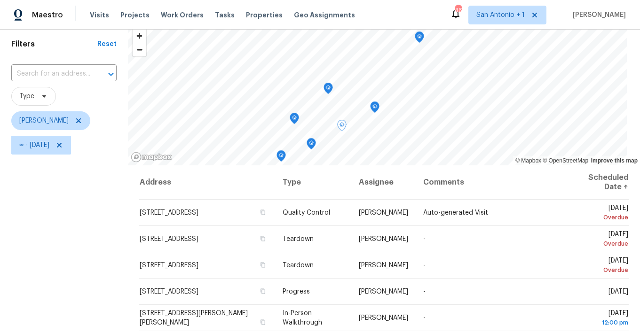
scroll to position [0, 0]
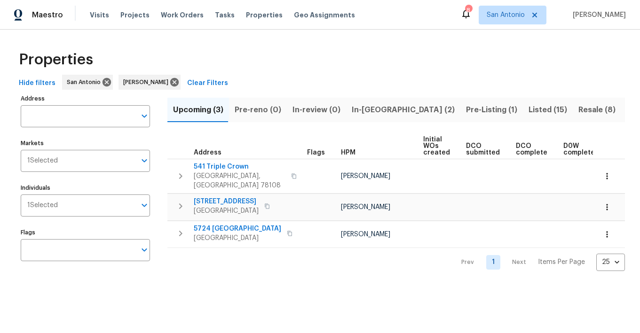
click at [366, 110] on span "In-reno (2)" at bounding box center [403, 109] width 103 height 13
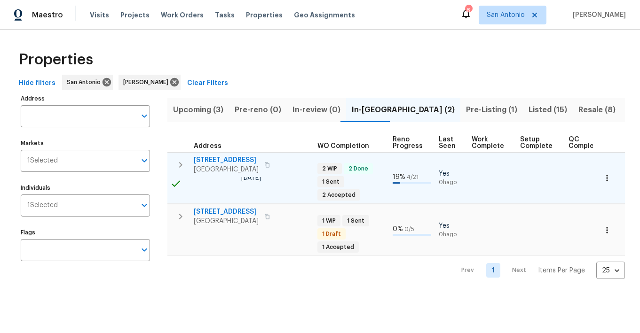
scroll to position [0, 352]
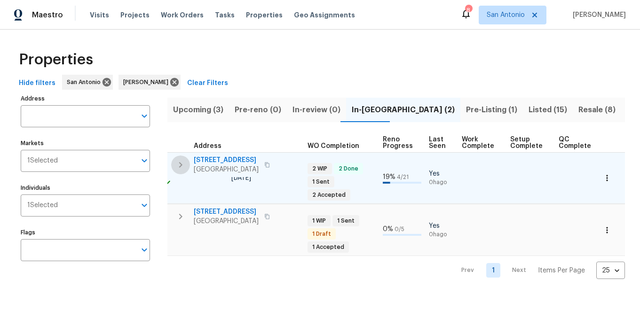
click at [180, 162] on icon "button" at bounding box center [180, 165] width 3 height 6
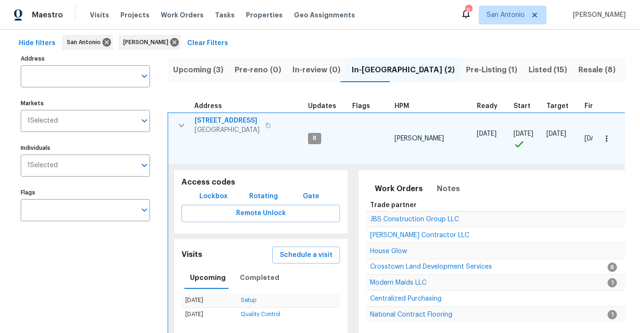
scroll to position [43, 0]
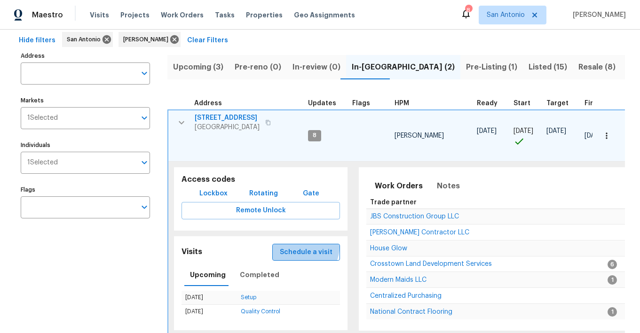
click at [304, 247] on span "Schedule a visit" at bounding box center [306, 253] width 53 height 12
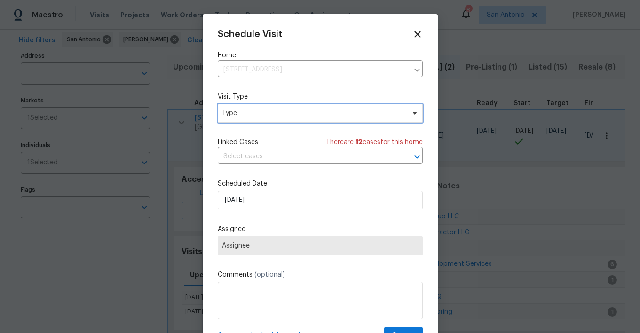
click at [300, 113] on span "Type" at bounding box center [313, 113] width 183 height 9
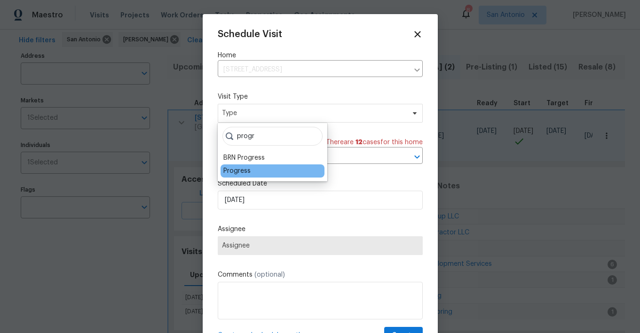
type input "progr"
click at [239, 172] on div "Progress" at bounding box center [236, 170] width 27 height 9
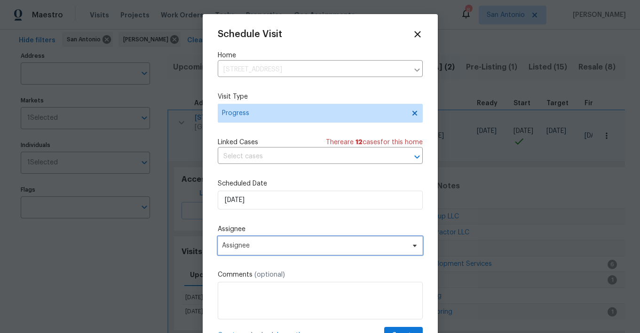
click at [245, 246] on span "Assignee" at bounding box center [314, 246] width 184 height 8
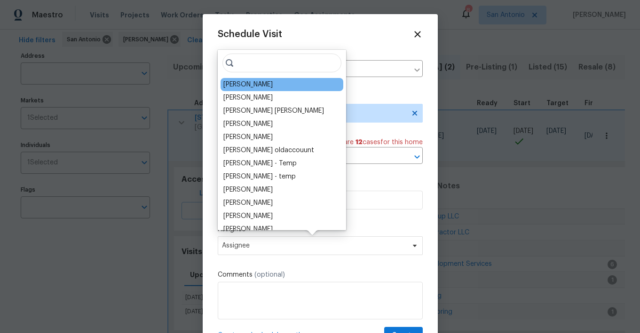
click at [249, 87] on div "[PERSON_NAME]" at bounding box center [247, 84] width 49 height 9
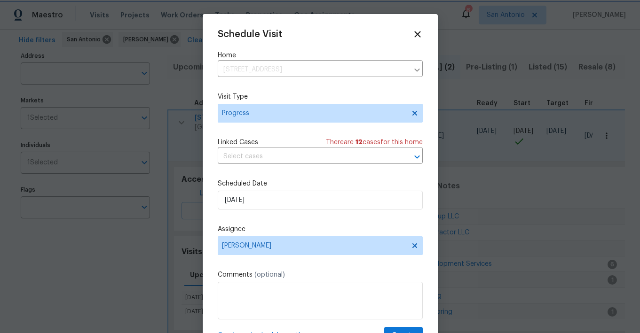
scroll to position [17, 0]
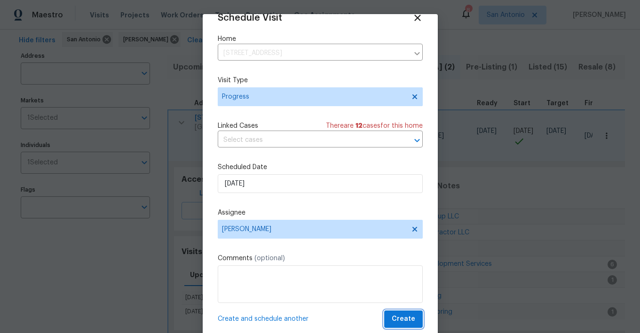
click at [408, 317] on span "Create" at bounding box center [404, 320] width 24 height 12
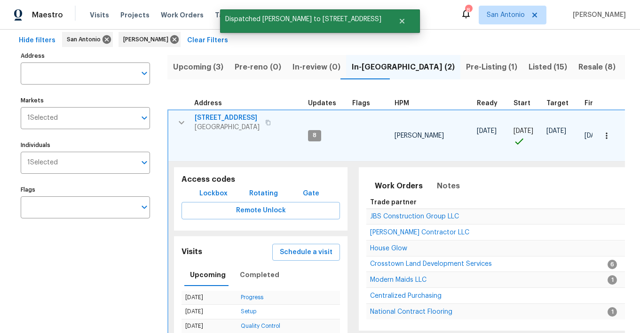
click at [183, 121] on icon "button" at bounding box center [181, 122] width 11 height 11
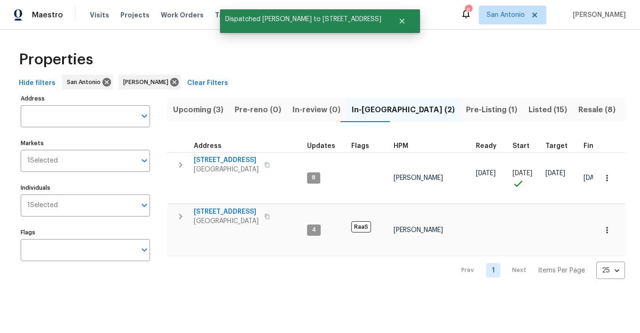
scroll to position [0, 0]
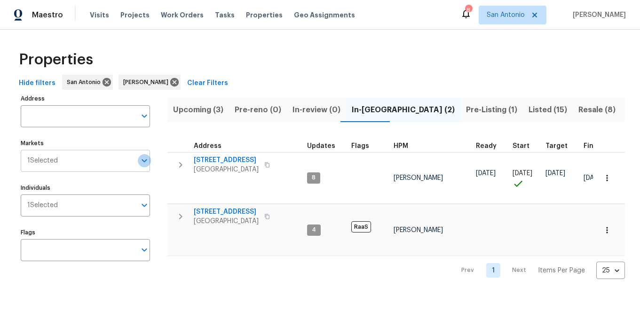
click at [145, 162] on icon "Open" at bounding box center [144, 160] width 11 height 11
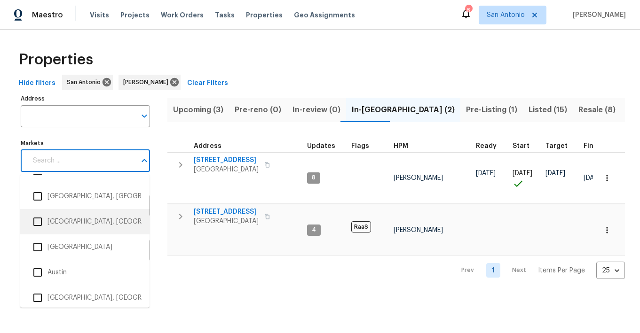
scroll to position [48, 0]
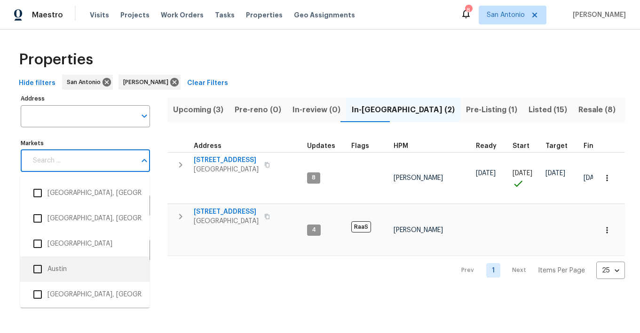
click at [57, 268] on li "Austin" at bounding box center [85, 270] width 114 height 20
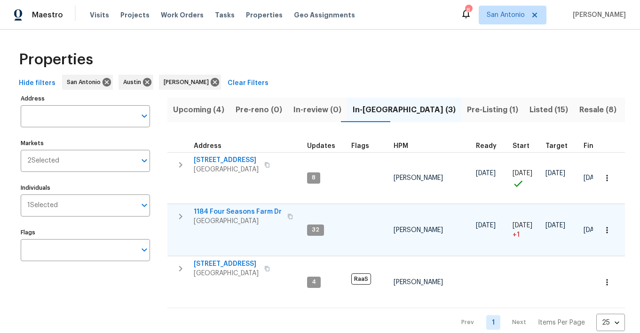
click at [180, 214] on icon "button" at bounding box center [180, 217] width 3 height 6
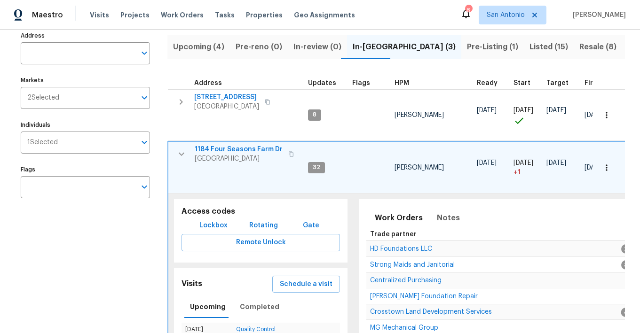
scroll to position [73, 0]
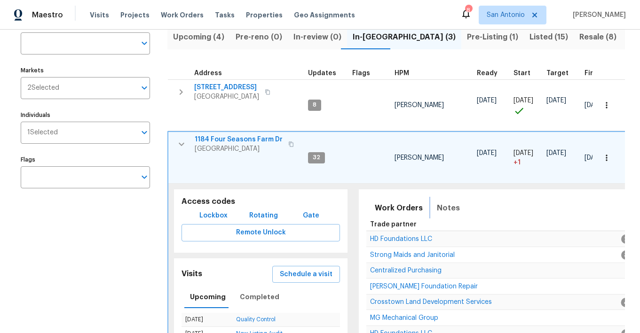
click at [442, 202] on span "Notes" at bounding box center [448, 208] width 23 height 13
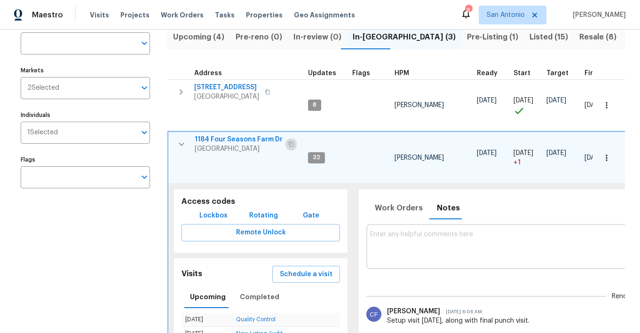
click at [289, 142] on icon "button" at bounding box center [291, 144] width 5 height 5
click at [183, 139] on icon "button" at bounding box center [181, 144] width 11 height 11
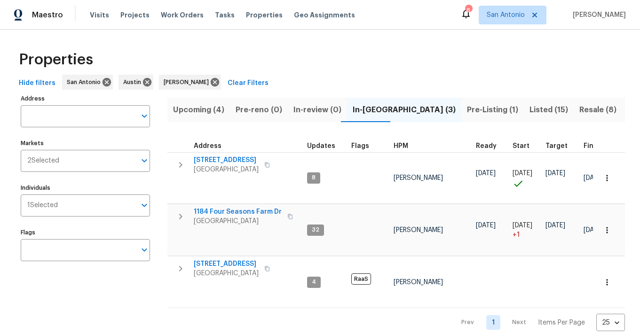
scroll to position [0, 0]
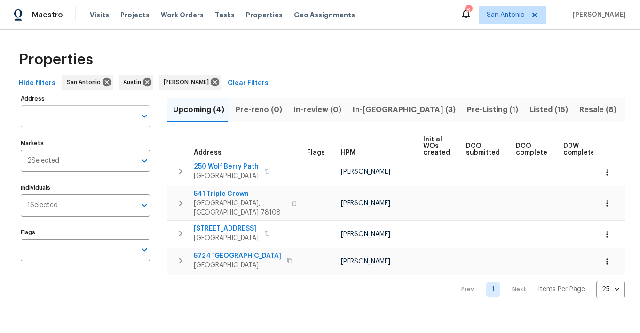
click at [88, 114] on input "Address" at bounding box center [78, 116] width 115 height 22
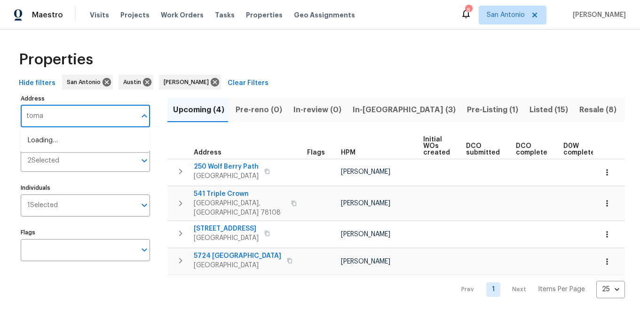
type input "tomah"
click at [68, 140] on li "[STREET_ADDRESS]" at bounding box center [84, 141] width 129 height 16
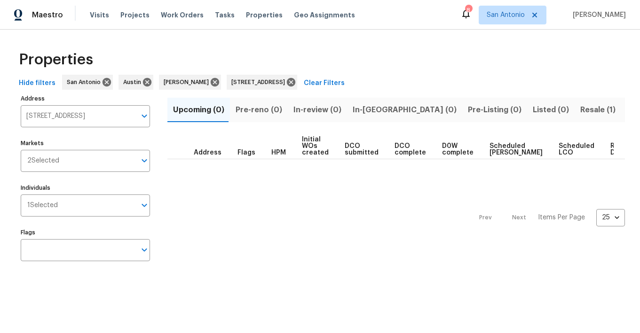
click at [580, 110] on span "Resale (1)" at bounding box center [597, 109] width 35 height 13
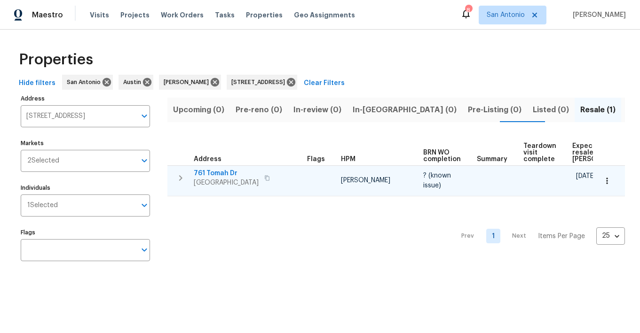
click at [212, 172] on span "761 Tomah Dr" at bounding box center [226, 173] width 65 height 9
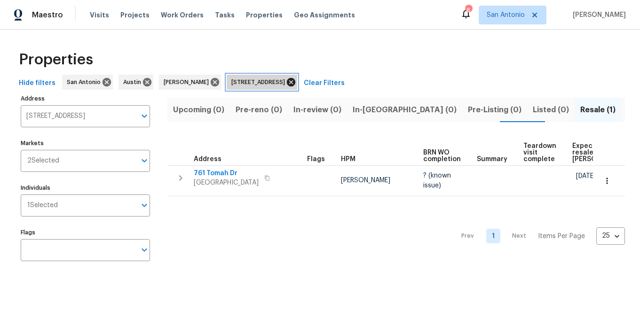
click at [295, 82] on icon at bounding box center [291, 82] width 8 height 8
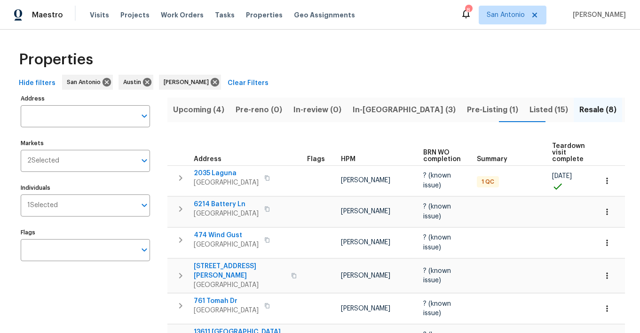
click at [358, 110] on span "In-[GEOGRAPHIC_DATA] (3)" at bounding box center [404, 109] width 103 height 13
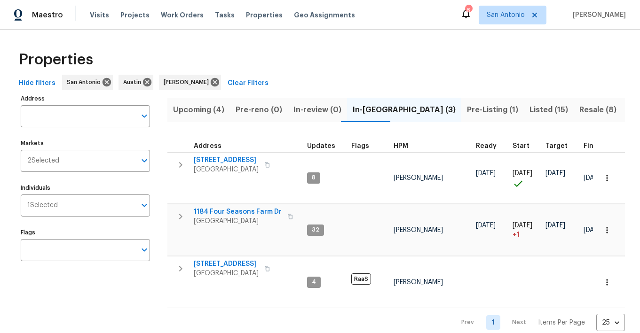
click at [467, 111] on span "Pre-Listing (1)" at bounding box center [492, 109] width 51 height 13
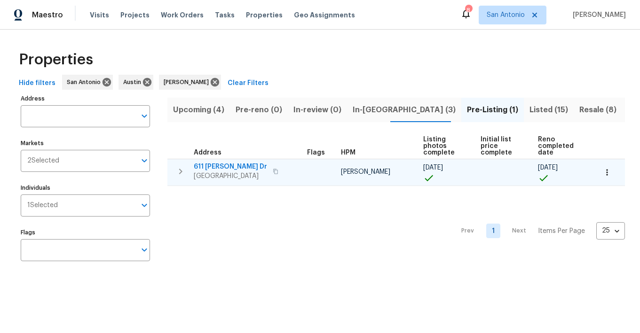
click at [203, 165] on span "611 [PERSON_NAME] Dr" at bounding box center [230, 166] width 73 height 9
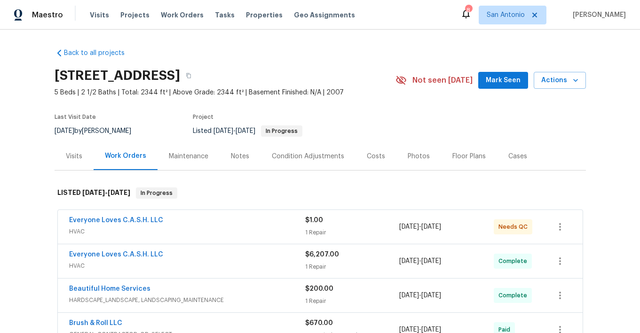
click at [499, 79] on span "Mark Seen" at bounding box center [503, 81] width 35 height 12
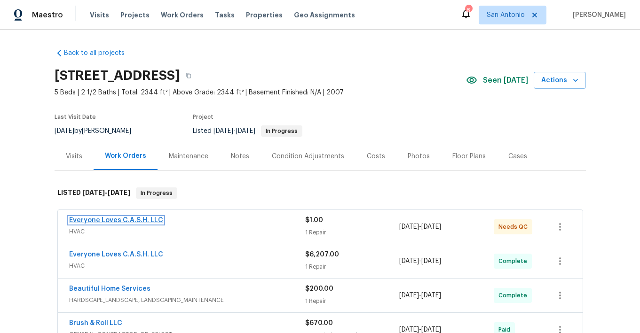
click at [91, 221] on link "Everyone Loves C.A.S.H. LLC" at bounding box center [116, 220] width 94 height 7
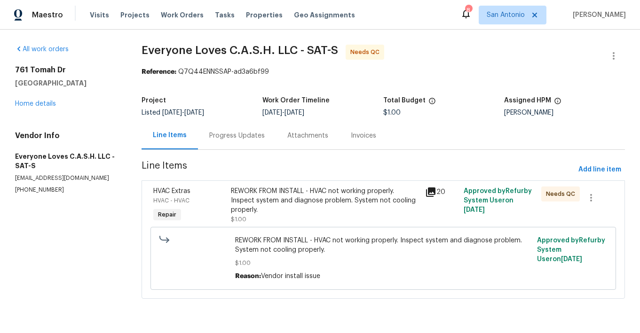
click at [231, 137] on div "Progress Updates" at bounding box center [236, 135] width 55 height 9
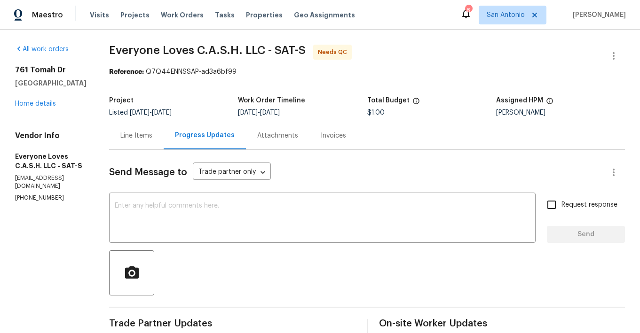
scroll to position [90, 0]
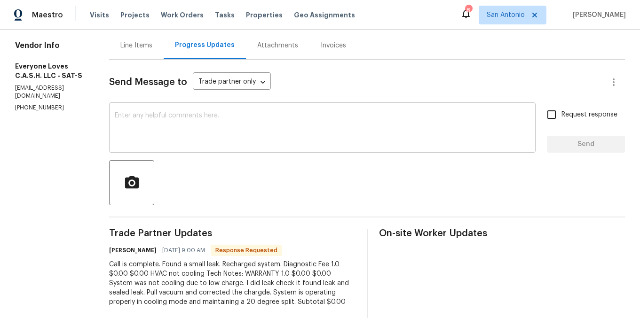
click at [221, 124] on textarea at bounding box center [322, 128] width 415 height 33
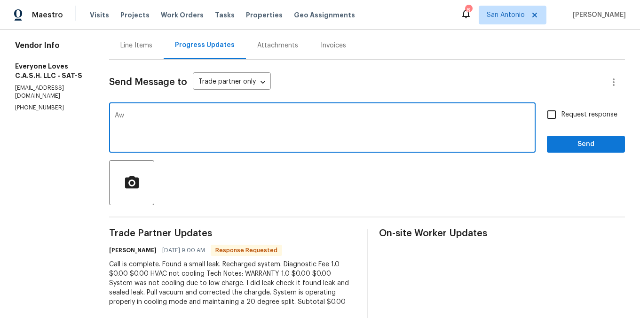
type textarea "A"
type textarea "F"
type textarea "Thank you!."
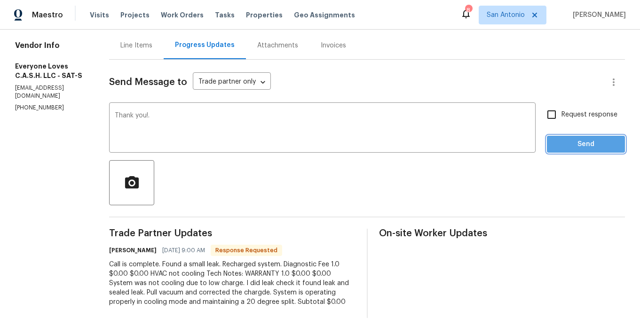
click at [568, 152] on button "Send" at bounding box center [586, 144] width 78 height 17
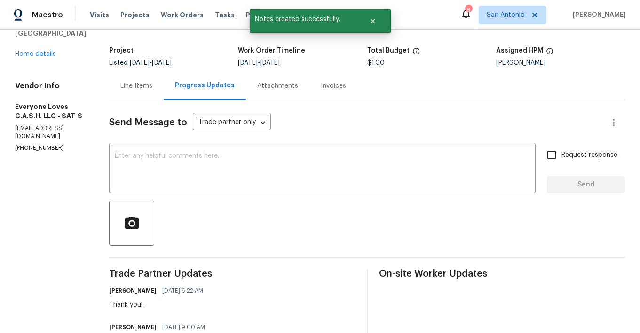
scroll to position [45, 0]
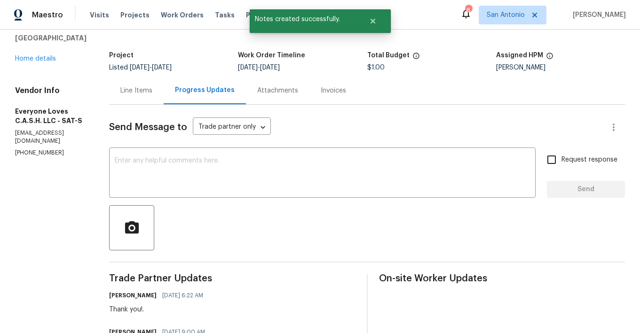
click at [152, 91] on div "Line Items" at bounding box center [136, 90] width 32 height 9
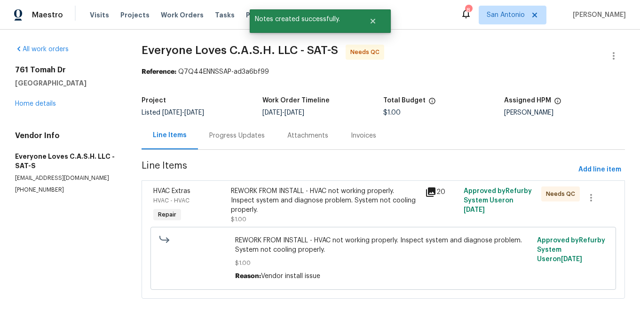
click at [264, 203] on div "REWORK FROM INSTALL - HVAC not working properly. Inspect system and diagnose pr…" at bounding box center [325, 201] width 188 height 28
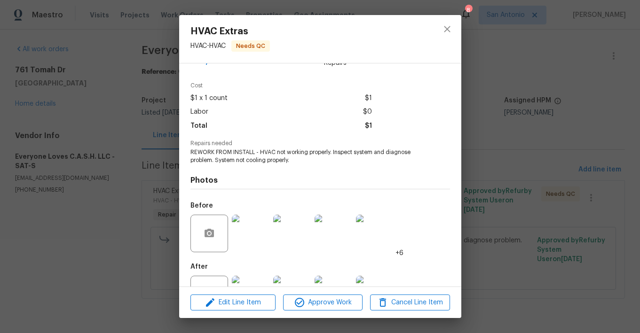
scroll to position [61, 0]
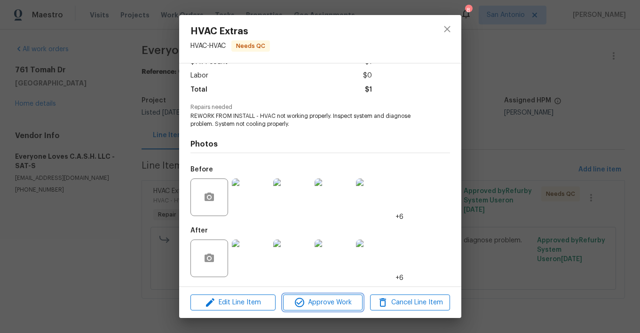
click at [326, 301] on span "Approve Work" at bounding box center [323, 303] width 74 height 12
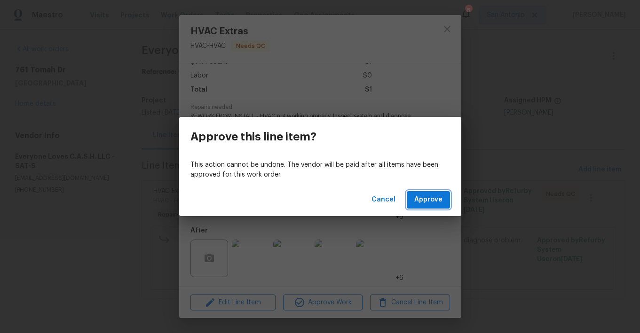
click at [427, 203] on span "Approve" at bounding box center [428, 200] width 28 height 12
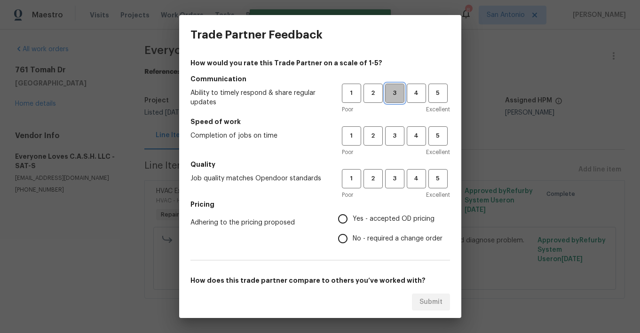
click at [397, 97] on span "3" at bounding box center [394, 93] width 17 height 11
click at [397, 150] on div "Poor Excellent" at bounding box center [396, 152] width 108 height 9
click at [397, 141] on span "3" at bounding box center [394, 136] width 17 height 11
click at [390, 180] on span "3" at bounding box center [394, 179] width 17 height 11
click at [365, 217] on span "Yes - accepted OD pricing" at bounding box center [394, 219] width 82 height 10
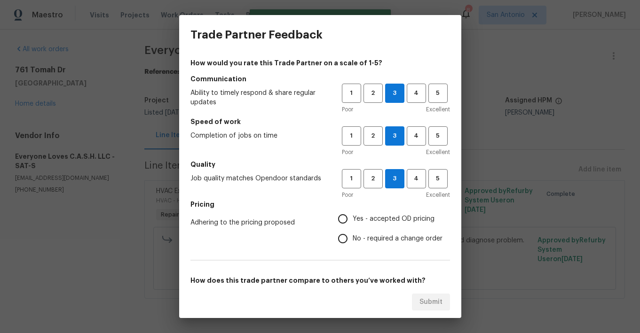
click at [353, 217] on input "Yes - accepted OD pricing" at bounding box center [343, 219] width 20 height 20
radio input "true"
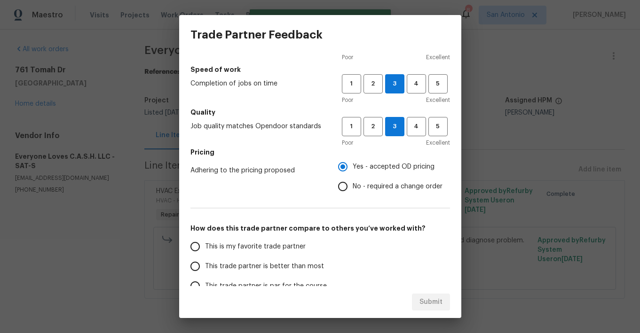
scroll to position [70, 0]
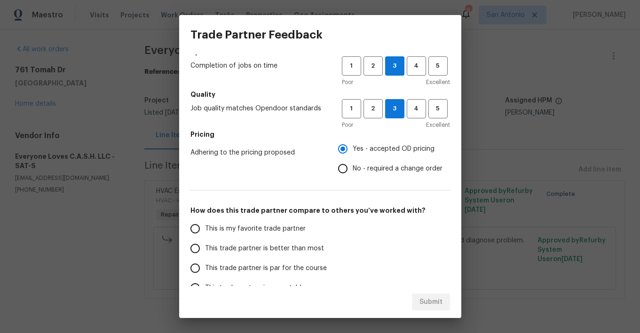
click at [300, 255] on label "This trade partner is better than most" at bounding box center [259, 249] width 149 height 20
click at [205, 255] on input "This trade partner is better than most" at bounding box center [195, 249] width 20 height 20
radio input "false"
click at [304, 266] on span "This trade partner is par for the course" at bounding box center [266, 269] width 122 height 10
click at [205, 266] on input "This trade partner is par for the course" at bounding box center [195, 269] width 20 height 20
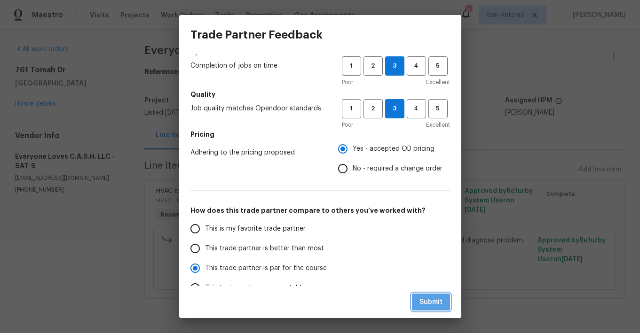
click at [427, 299] on span "Submit" at bounding box center [430, 303] width 23 height 12
radio input "true"
radio input "false"
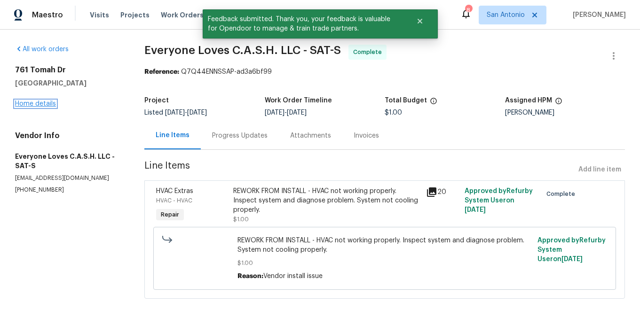
click at [39, 102] on link "Home details" at bounding box center [35, 104] width 41 height 7
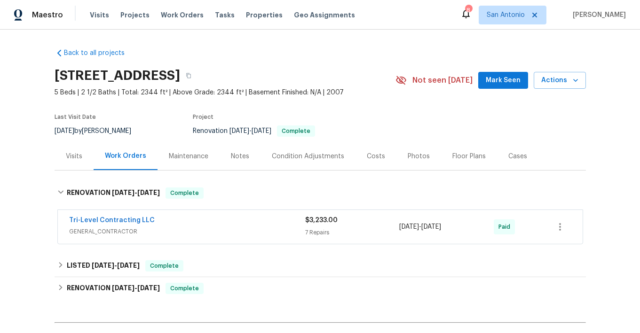
click at [495, 81] on span "Mark Seen" at bounding box center [503, 81] width 35 height 12
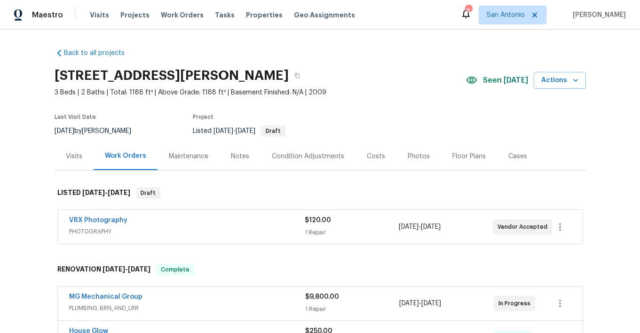
click at [71, 157] on div "Visits" at bounding box center [74, 156] width 16 height 9
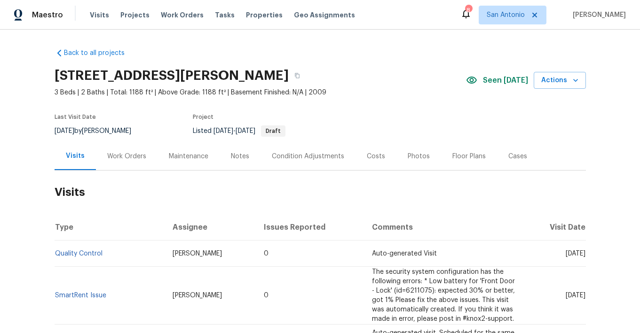
click at [126, 154] on div "Work Orders" at bounding box center [126, 156] width 39 height 9
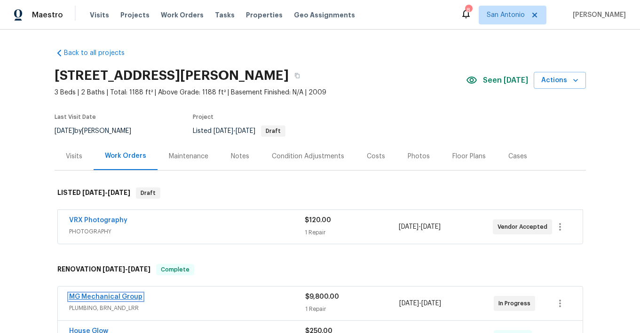
click at [116, 297] on link "MG Mechanical Group" at bounding box center [105, 297] width 73 height 7
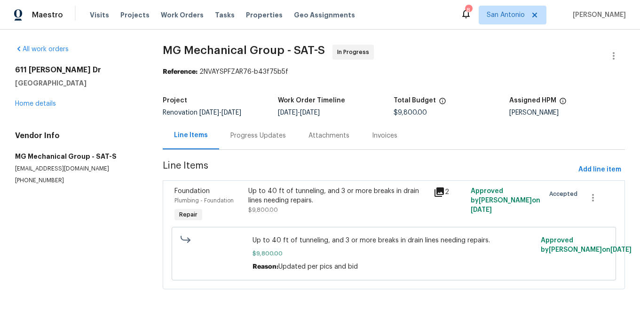
click at [261, 137] on div "Progress Updates" at bounding box center [257, 135] width 55 height 9
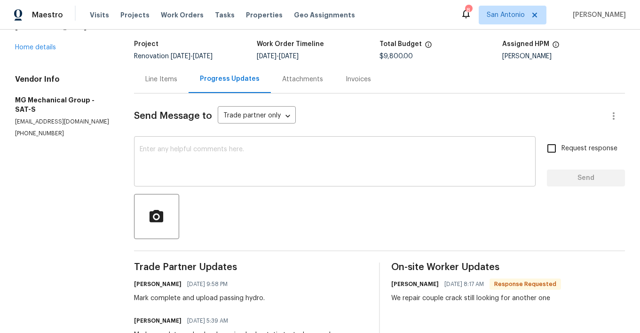
scroll to position [61, 0]
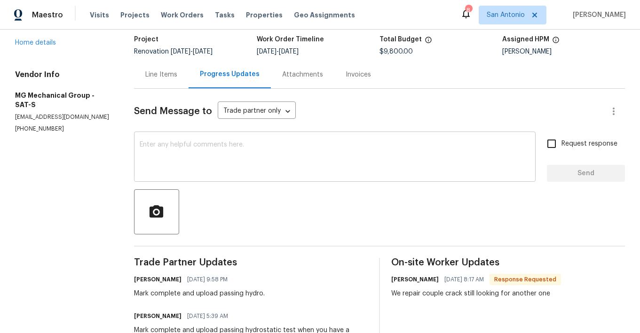
click at [277, 166] on textarea at bounding box center [335, 158] width 390 height 33
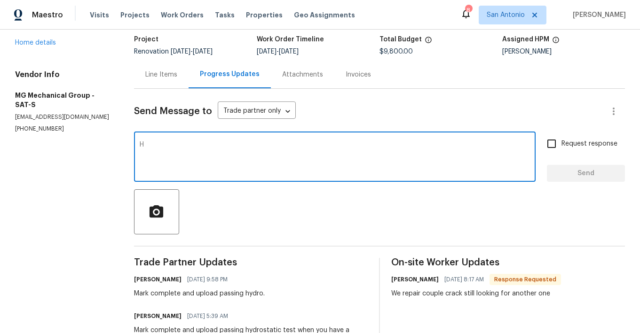
click at [245, 180] on div "H x ​" at bounding box center [335, 158] width 402 height 48
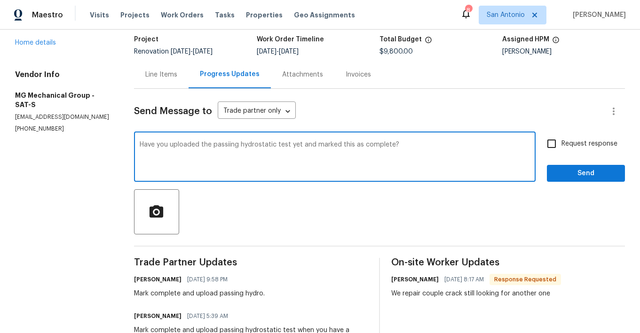
click at [230, 144] on textarea "Have you uploaded the passiing hydrostatic test yet and marked this as complete?" at bounding box center [335, 158] width 390 height 33
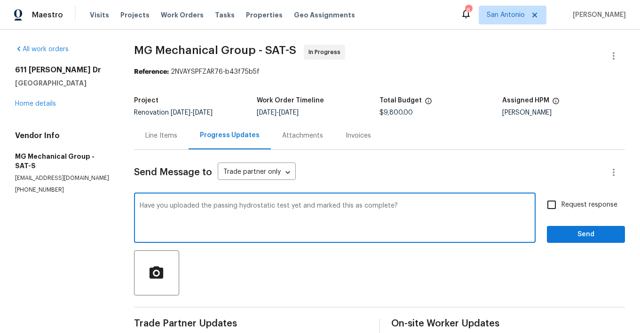
type textarea "Have you uploaded the passing hydrostatic test yet and marked this as complete?"
click at [590, 234] on span "Send" at bounding box center [585, 235] width 63 height 12
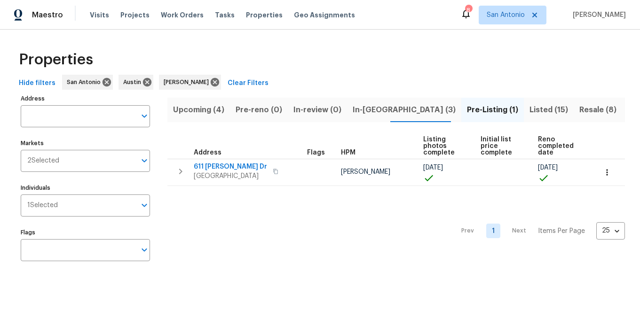
click at [353, 106] on span "In-[GEOGRAPHIC_DATA] (3)" at bounding box center [404, 109] width 103 height 13
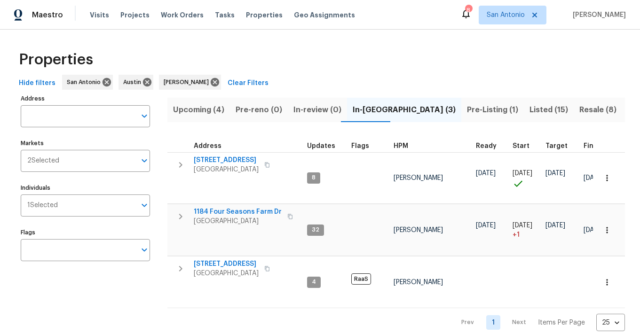
click at [195, 110] on span "Upcoming (4)" at bounding box center [198, 109] width 51 height 13
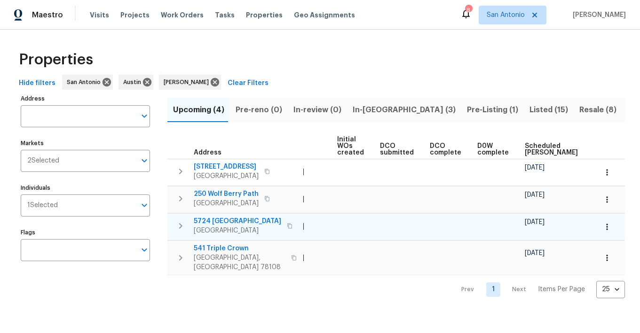
scroll to position [0, 141]
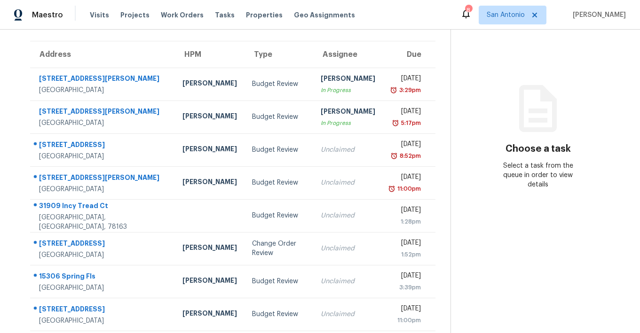
scroll to position [73, 0]
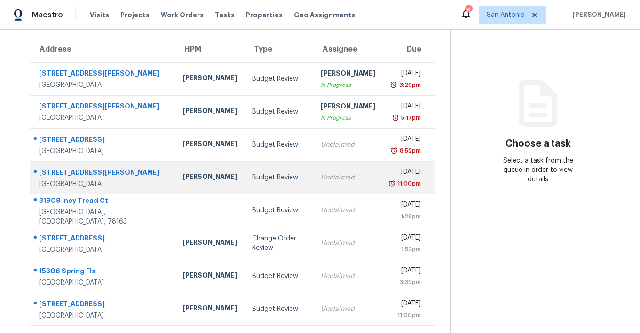
click at [81, 174] on div "[STREET_ADDRESS][PERSON_NAME]" at bounding box center [103, 174] width 128 height 12
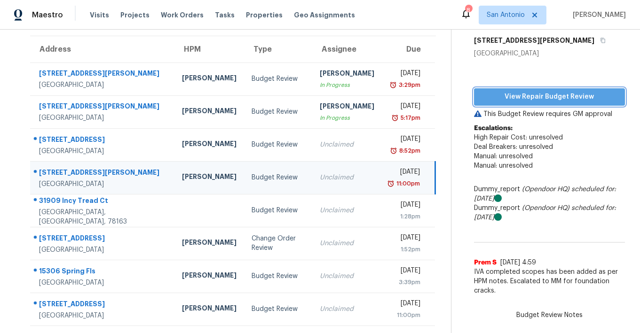
click at [522, 95] on span "View Repair Budget Review" at bounding box center [549, 97] width 136 height 12
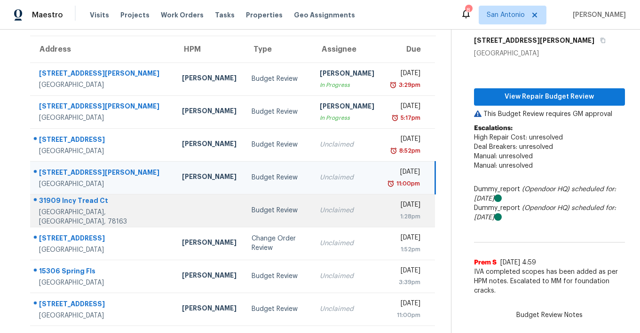
click at [79, 204] on div "31909 Incy Tread Ct" at bounding box center [103, 202] width 128 height 12
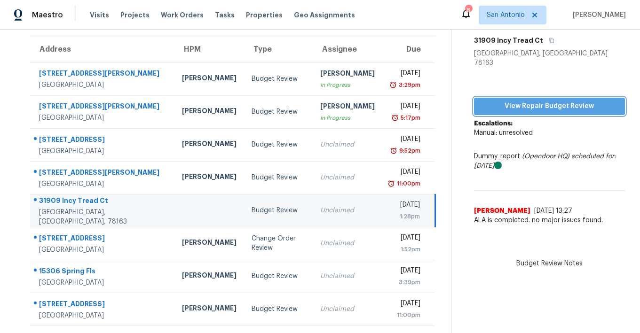
click at [552, 101] on span "View Repair Budget Review" at bounding box center [549, 107] width 136 height 12
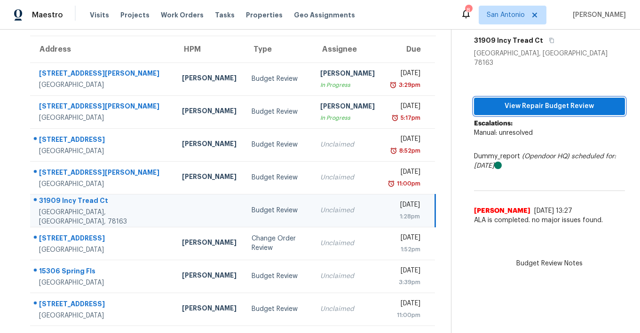
scroll to position [0, 0]
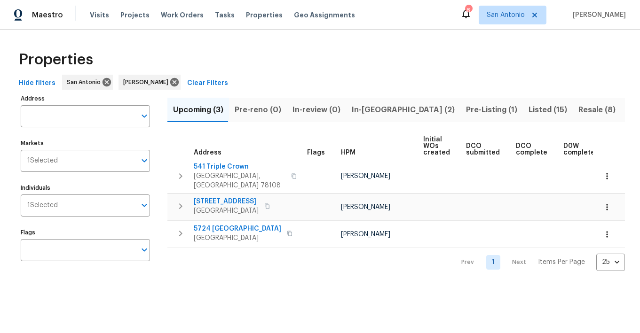
click at [466, 110] on span "Pre-Listing (1)" at bounding box center [491, 109] width 51 height 13
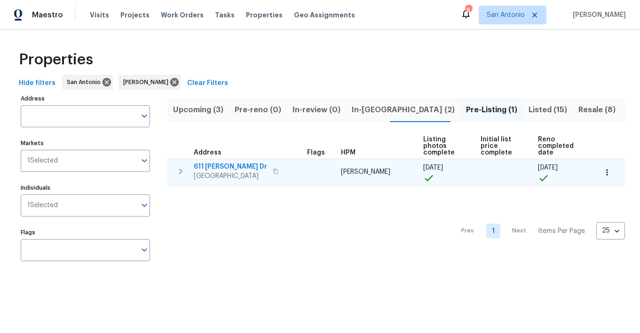
click at [606, 170] on icon "button" at bounding box center [606, 172] width 9 height 9
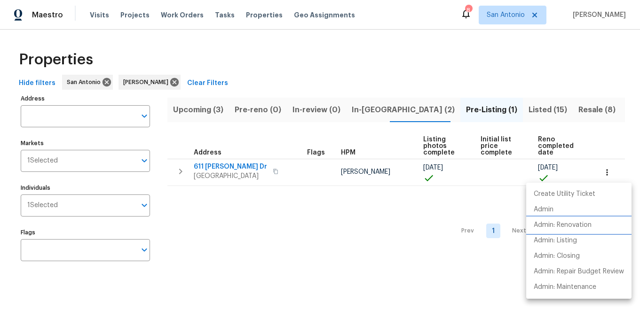
click at [571, 227] on p "Admin: Renovation" at bounding box center [563, 226] width 58 height 10
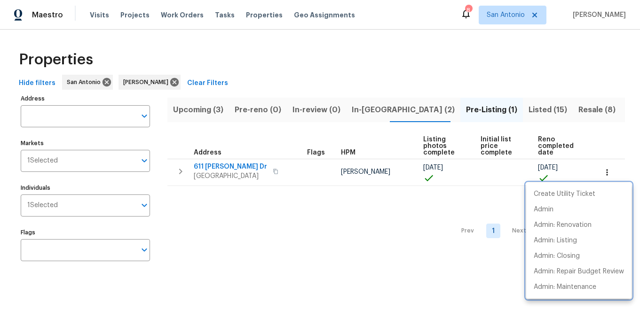
click at [126, 161] on div at bounding box center [320, 166] width 640 height 333
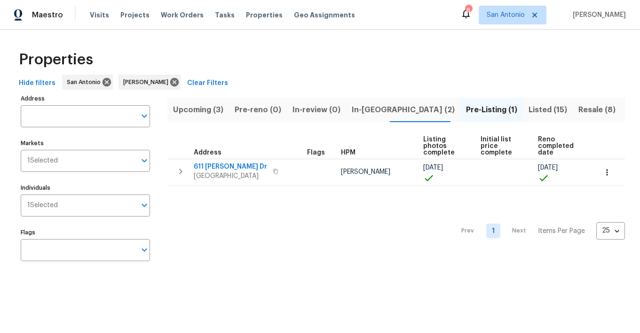
click at [126, 161] on input "Markets" at bounding box center [97, 161] width 78 height 22
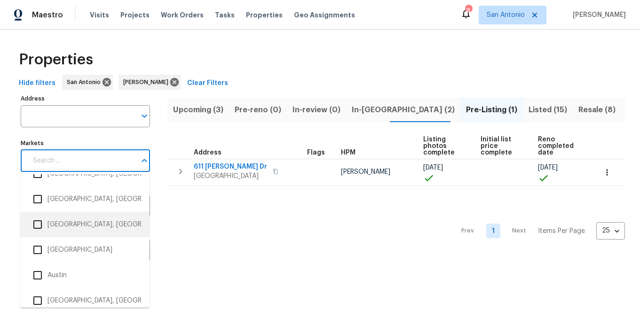
scroll to position [43, 0]
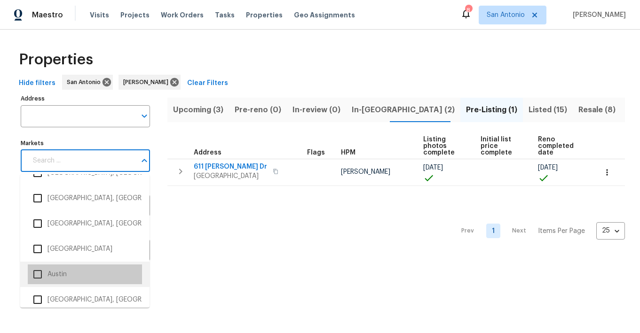
click at [63, 272] on li "Austin" at bounding box center [85, 275] width 114 height 20
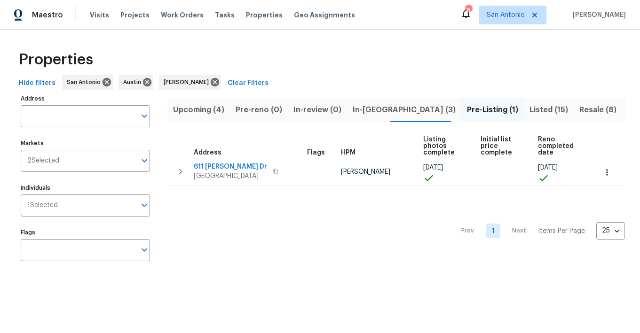
click at [302, 74] on div "Properties" at bounding box center [320, 60] width 610 height 30
click at [361, 106] on span "In-reno (3)" at bounding box center [404, 109] width 103 height 13
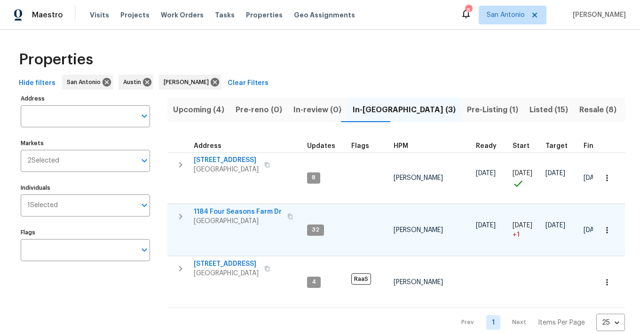
click at [234, 207] on span "1184 Four Seasons Farm Dr" at bounding box center [238, 211] width 88 height 9
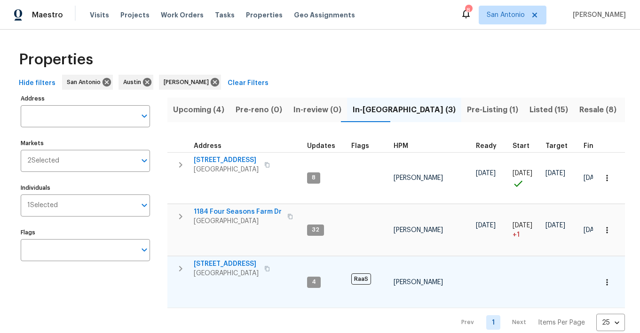
click at [232, 260] on span "526 Radiance Ave" at bounding box center [226, 264] width 65 height 9
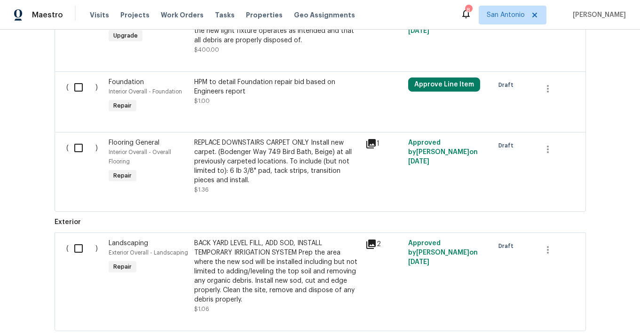
scroll to position [704, 0]
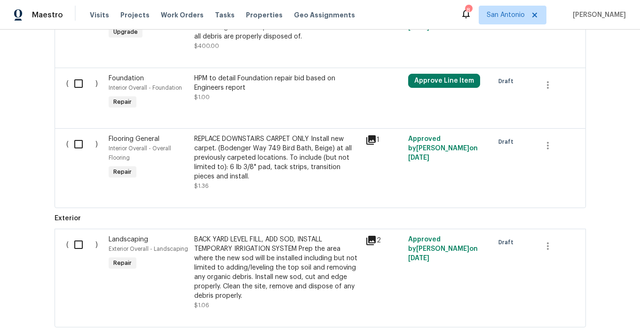
click at [251, 278] on div "BACK YARD LEVEL FILL, ADD SOD, INSTALL TEMPORARY IRRIGATION SYSTEM Prep the are…" at bounding box center [277, 268] width 166 height 66
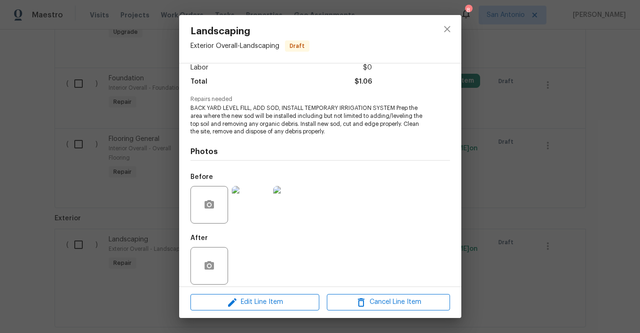
scroll to position [76, 0]
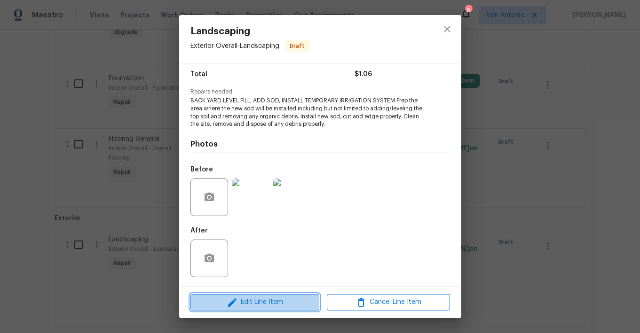
click at [252, 300] on span "Edit Line Item" at bounding box center [254, 303] width 123 height 12
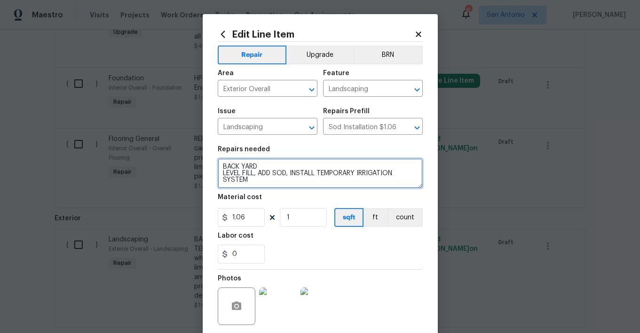
click at [263, 182] on textarea "BACK YARD LEVEL FILL, ADD SOD, INSTALL TEMPORARY IRRIGATION SYSTEM Prep the are…" at bounding box center [320, 173] width 205 height 30
click at [222, 175] on textarea "BACK YARD LEVEL FILL, ADD SOD, INSTALL TEMPORARY IRRIGATION SYSTEM Prep the are…" at bounding box center [320, 173] width 205 height 30
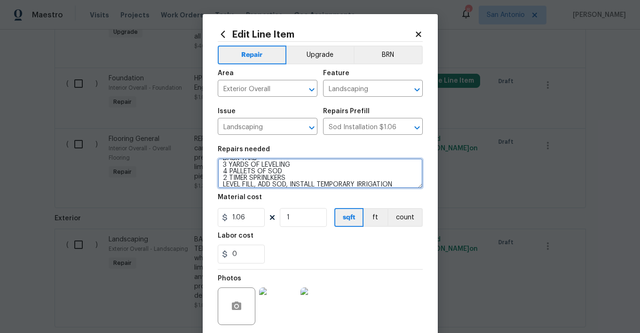
type textarea "BACK YARD 3 YARDS OF LEVELING 4 PALLETS OF SOD 2 TIMER SPRINLKERS LEVEL FILL, A…"
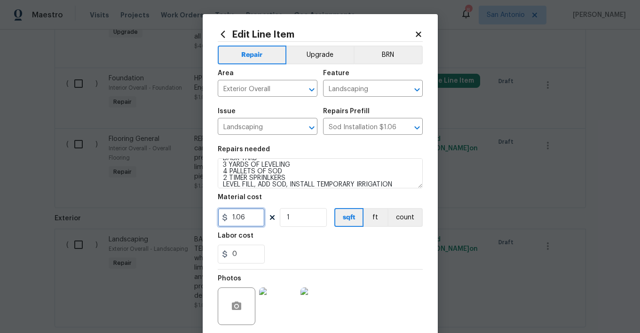
click at [251, 218] on input "1.06" at bounding box center [241, 217] width 47 height 19
type input "3850"
click at [294, 242] on div "Labor cost" at bounding box center [320, 239] width 205 height 12
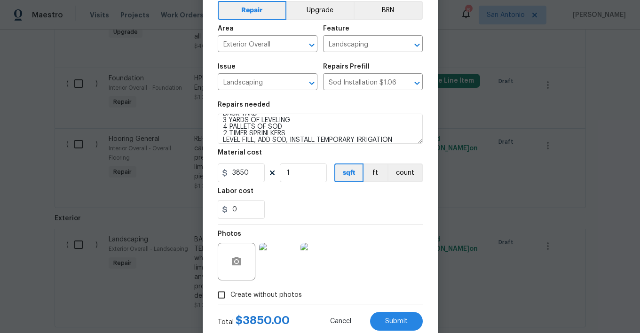
scroll to position [72, 0]
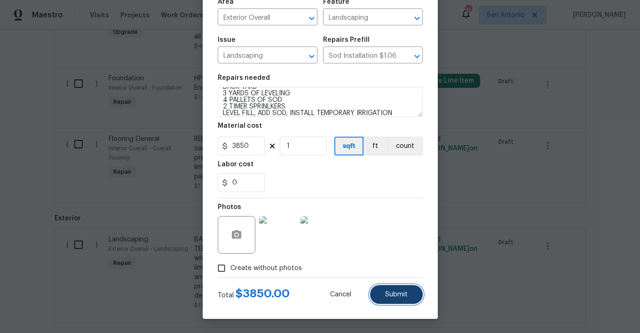
click at [392, 291] on button "Submit" at bounding box center [396, 294] width 53 height 19
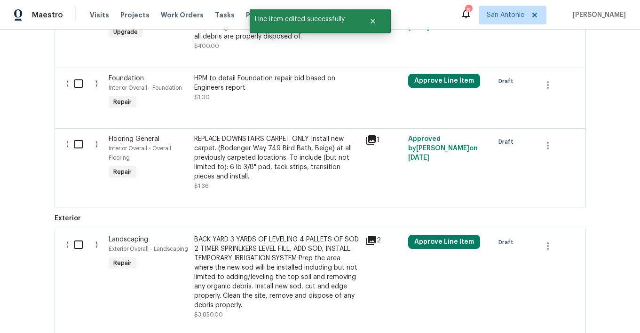
scroll to position [0, 0]
click at [79, 246] on input "checkbox" at bounding box center [82, 245] width 27 height 20
checkbox input "true"
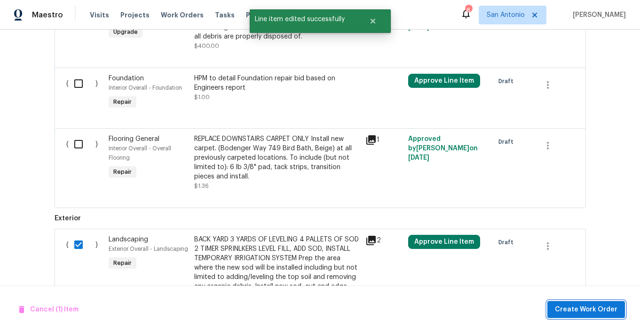
click at [575, 307] on span "Create Work Order" at bounding box center [586, 310] width 63 height 12
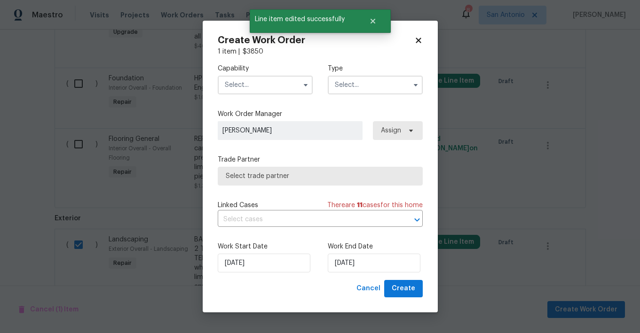
click at [277, 84] on input "text" at bounding box center [265, 85] width 95 height 19
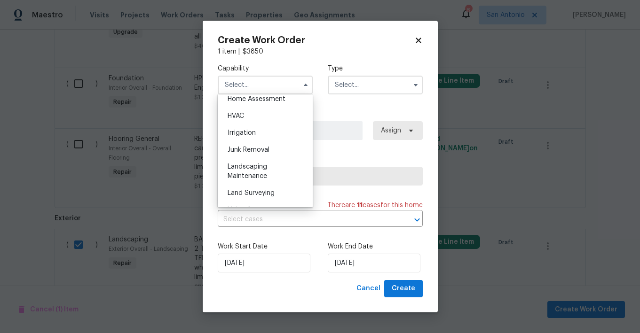
scroll to position [563, 0]
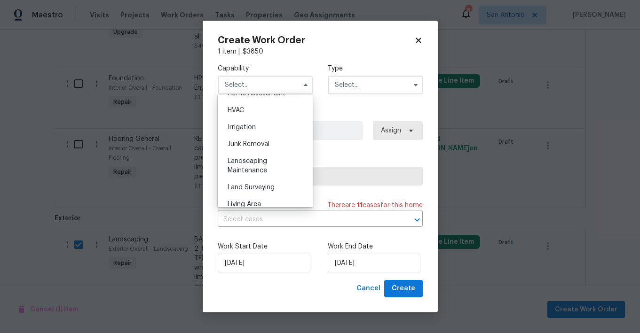
click at [263, 163] on span "Landscaping Maintenance" at bounding box center [247, 166] width 39 height 16
type input "Landscaping Maintenance"
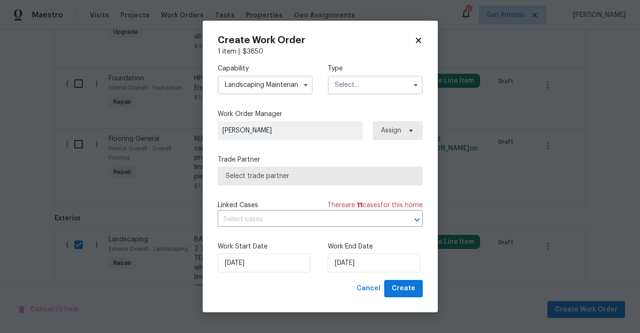
click at [363, 85] on input "text" at bounding box center [375, 85] width 95 height 19
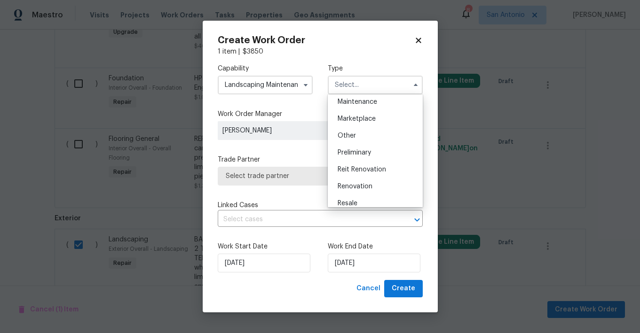
scroll to position [156, 0]
click at [361, 184] on span "Renovation" at bounding box center [355, 186] width 35 height 7
type input "Renovation"
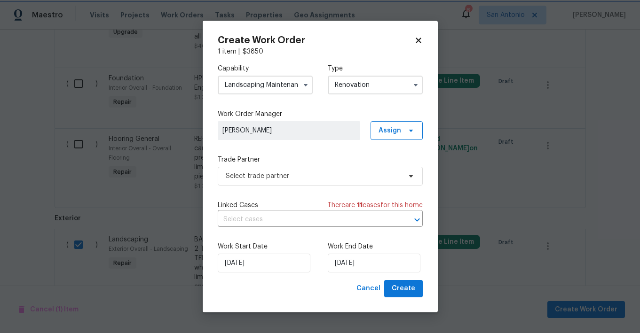
scroll to position [0, 0]
click at [255, 174] on span "Select trade partner" at bounding box center [313, 176] width 175 height 9
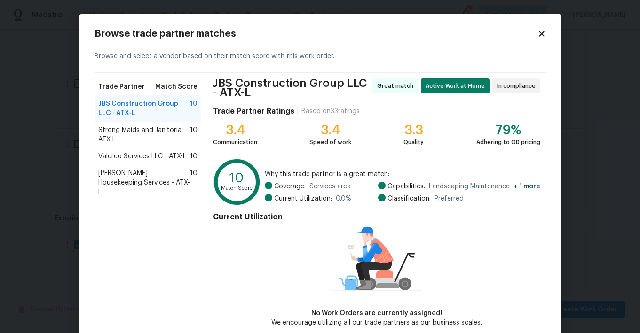
click at [154, 173] on span "Arelis Housekeeping Services - ATX-L" at bounding box center [144, 183] width 92 height 28
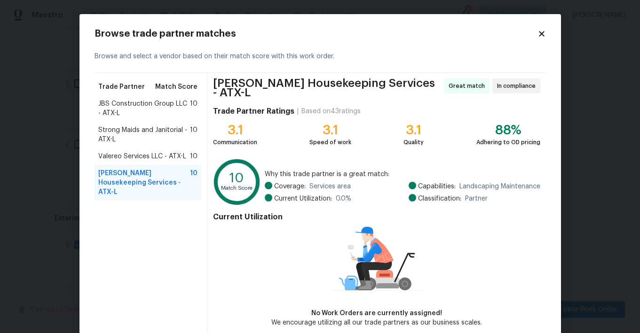
scroll to position [42, 0]
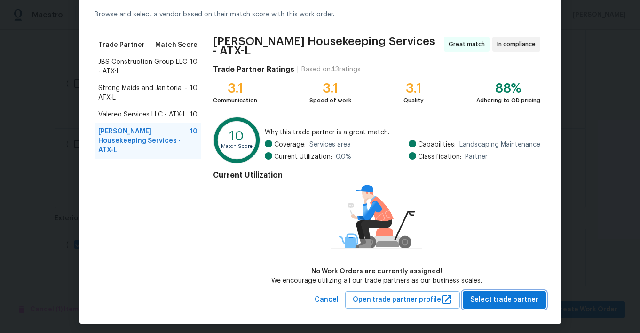
click at [505, 295] on span "Select trade partner" at bounding box center [504, 300] width 68 height 12
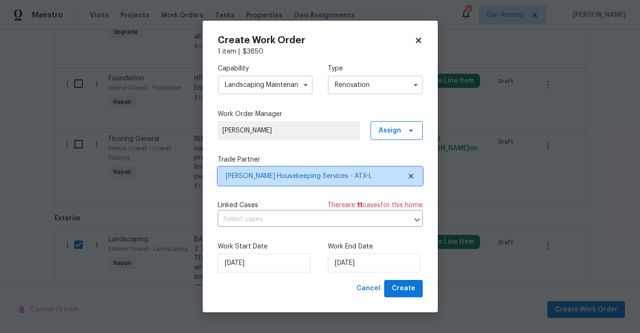
scroll to position [0, 0]
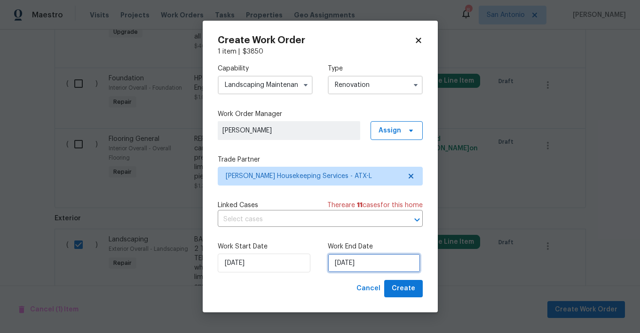
click at [365, 265] on input "8/11/2025" at bounding box center [374, 263] width 93 height 19
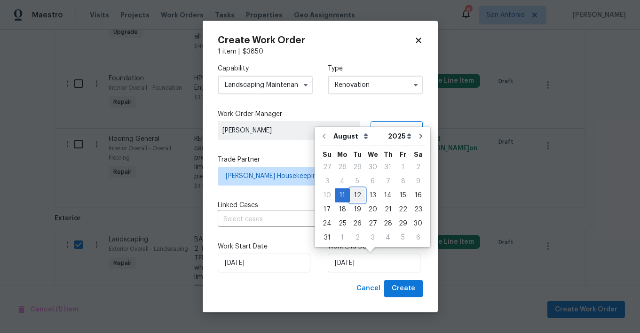
click at [355, 196] on div "12" at bounding box center [357, 195] width 15 height 13
type input "8/12/2025"
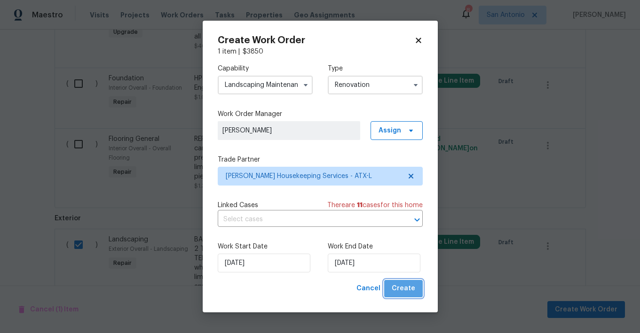
click at [405, 289] on span "Create" at bounding box center [404, 289] width 24 height 12
checkbox input "false"
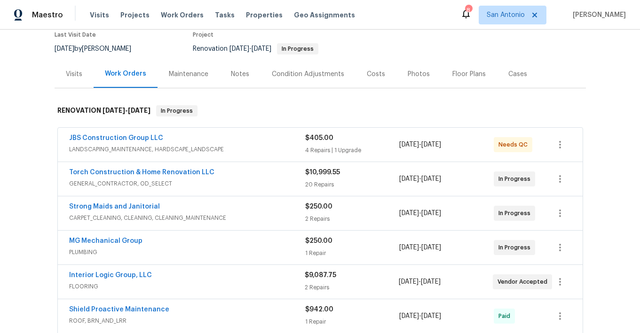
scroll to position [80, 0]
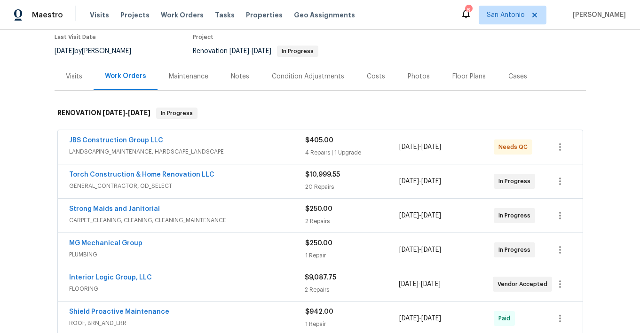
click at [377, 78] on div "Costs" at bounding box center [376, 76] width 18 height 9
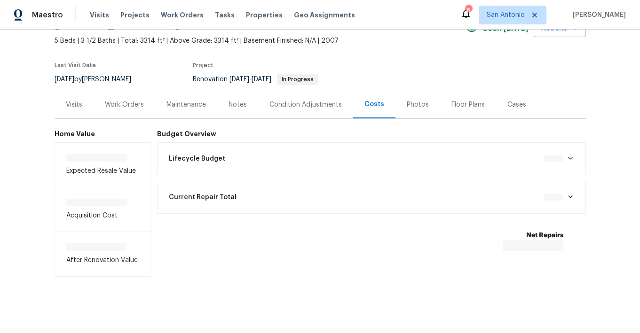
scroll to position [54, 0]
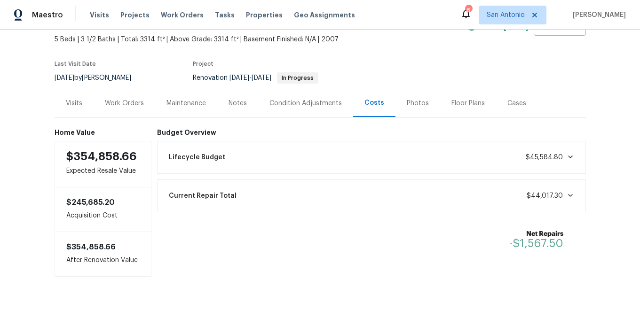
click at [263, 190] on div "Current Repair Total $44,017.30" at bounding box center [371, 196] width 417 height 21
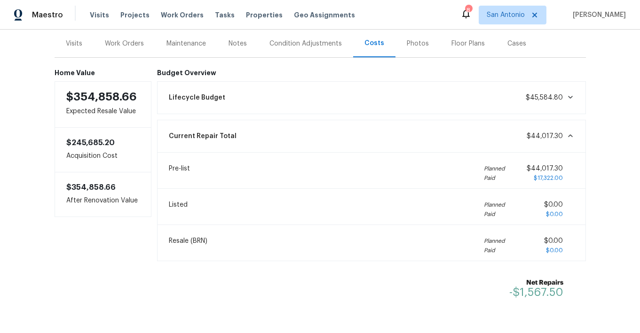
scroll to position [89, 0]
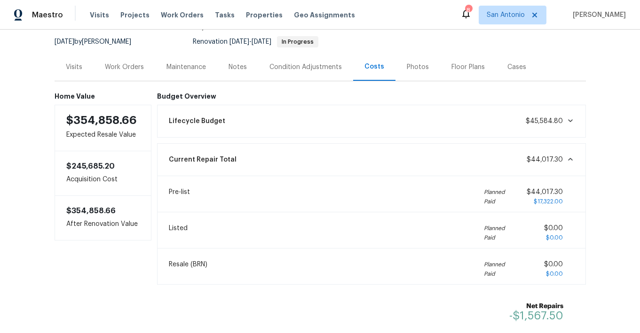
click at [293, 126] on div "Lifecycle Budget $45,584.80" at bounding box center [371, 121] width 417 height 21
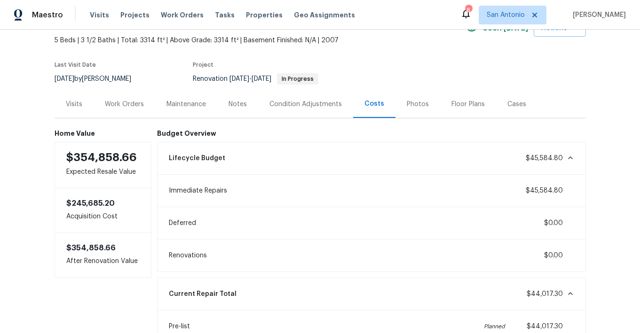
scroll to position [39, 0]
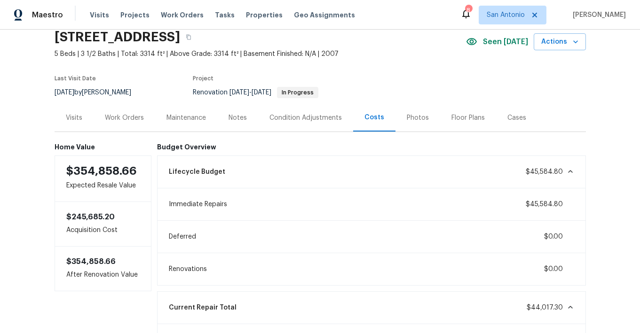
click at [191, 120] on div "Maintenance" at bounding box center [185, 117] width 39 height 9
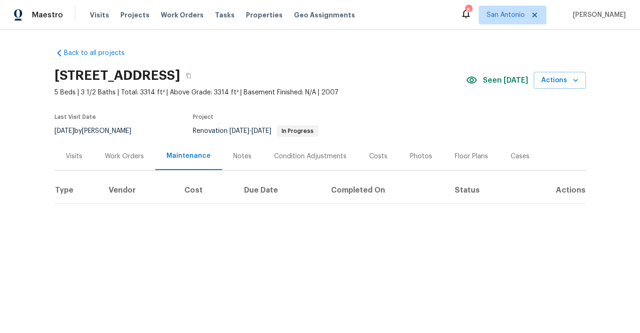
click at [124, 158] on div "Work Orders" at bounding box center [124, 156] width 39 height 9
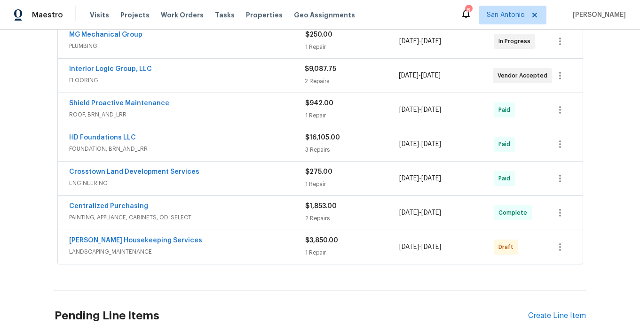
scroll to position [309, 0]
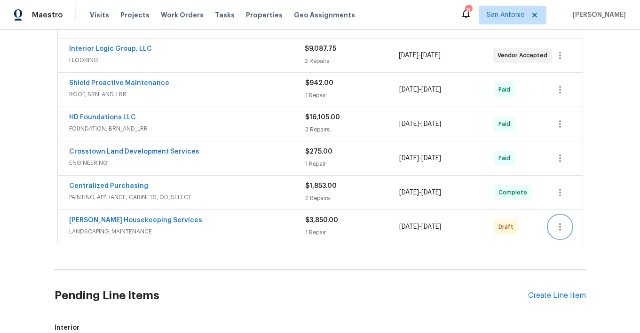
click at [560, 230] on icon "button" at bounding box center [560, 227] width 2 height 8
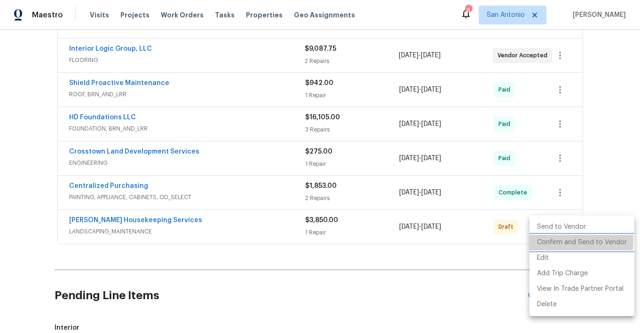
click at [560, 242] on li "Confirm and Send to Vendor" at bounding box center [581, 243] width 105 height 16
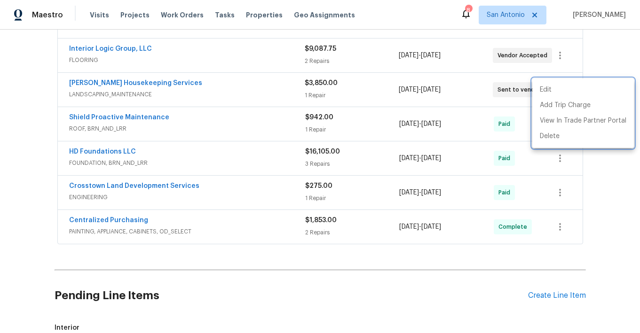
click at [384, 248] on div at bounding box center [320, 166] width 640 height 333
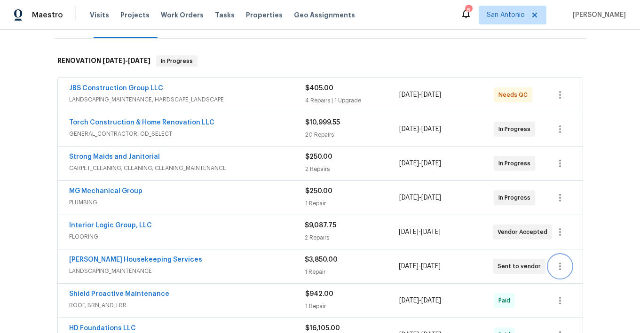
scroll to position [47, 0]
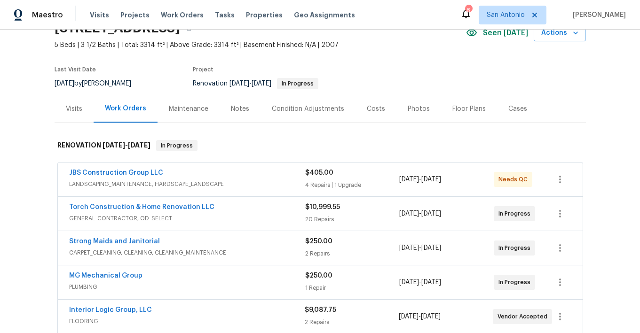
click at [371, 109] on div "Costs" at bounding box center [376, 108] width 18 height 9
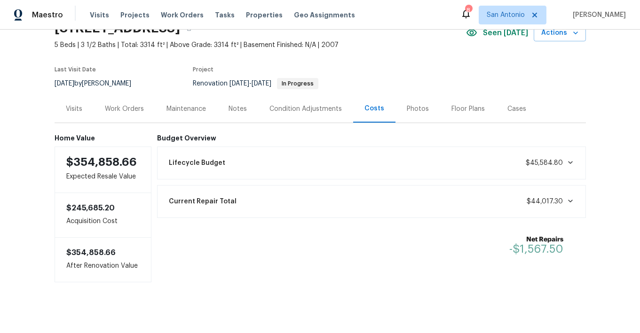
click at [133, 110] on div "Work Orders" at bounding box center [124, 108] width 39 height 9
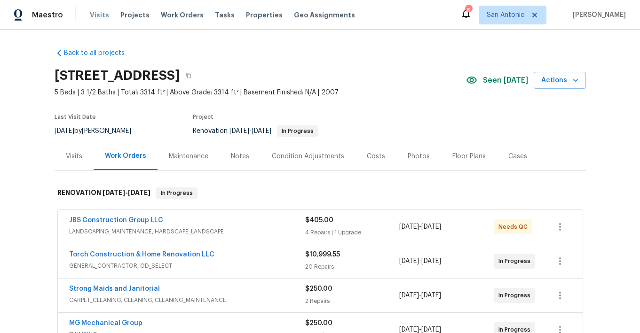
click at [101, 15] on span "Visits" at bounding box center [99, 14] width 19 height 9
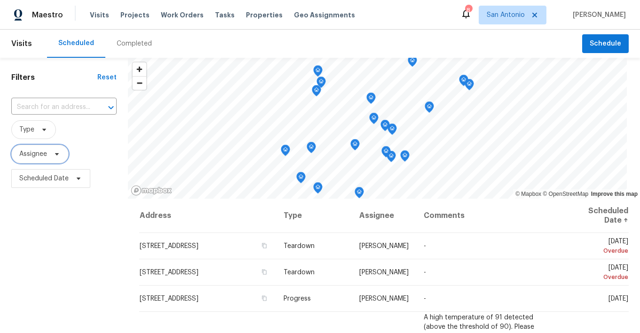
click at [59, 153] on icon at bounding box center [57, 154] width 8 height 8
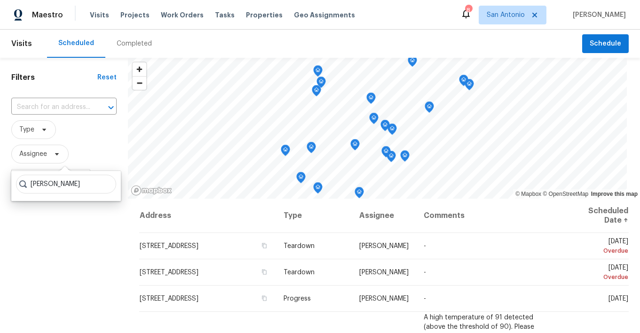
type input "CHRIS FUENTES"
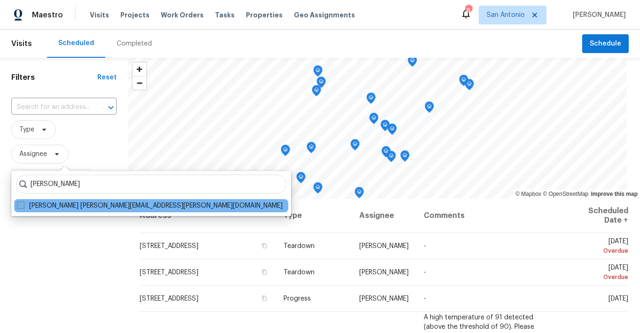
click at [75, 203] on label "Chris Fuentes chris.fuentes@opendoor.com" at bounding box center [150, 205] width 266 height 9
click at [23, 203] on input "Chris Fuentes chris.fuentes@opendoor.com" at bounding box center [20, 204] width 6 height 6
checkbox input "true"
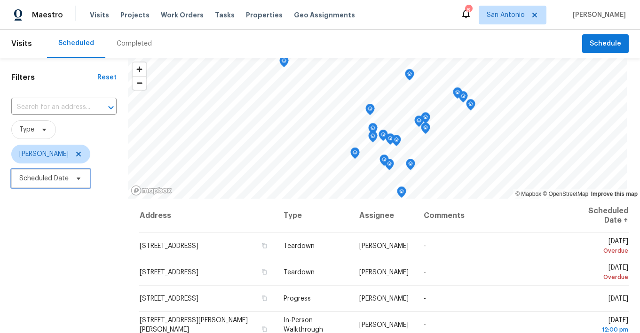
click at [80, 181] on icon at bounding box center [79, 179] width 8 height 8
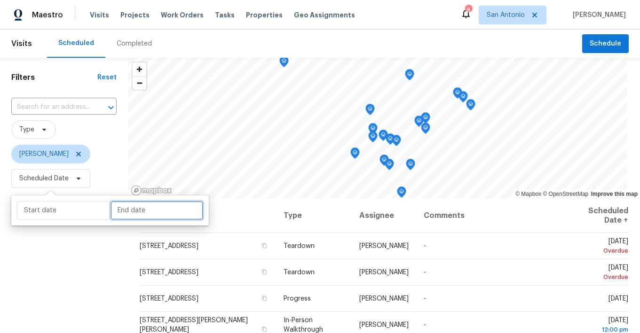
click at [126, 204] on input "text" at bounding box center [156, 210] width 93 height 19
select select "7"
select select "2025"
select select "8"
select select "2025"
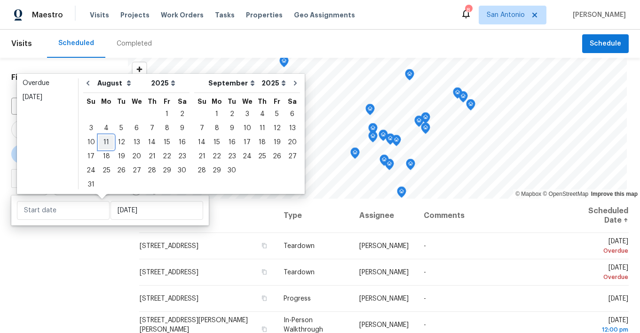
click at [106, 143] on div "11" at bounding box center [106, 142] width 15 height 13
type input "Mon, Aug 11"
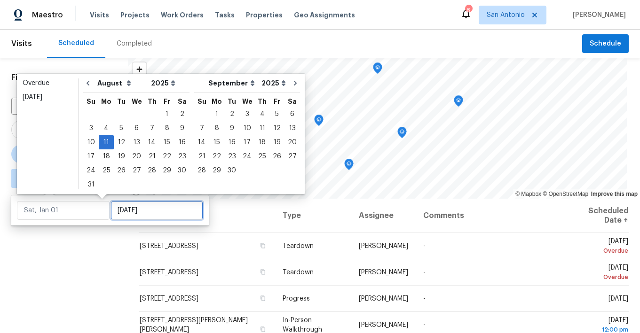
type input "Mon, Aug 11"
type input "Tue, Aug 26"
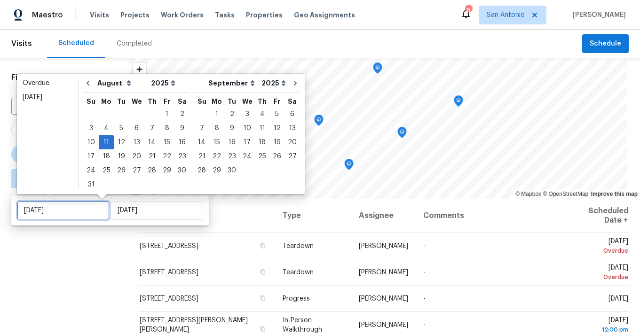
type input "Mon, Aug 11"
click at [114, 239] on div "Filters Reset ​ Type Chris Fuentes ∞ - Mon, Aug 11" at bounding box center [64, 262] width 128 height 408
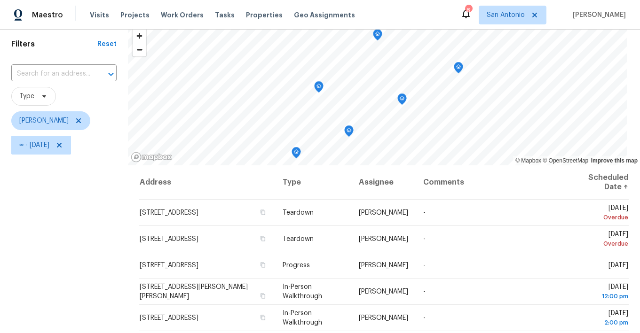
scroll to position [26, 0]
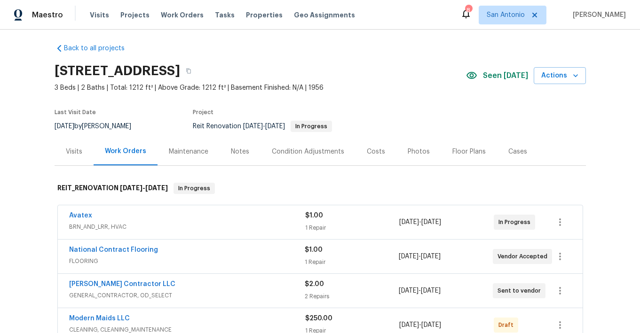
scroll to position [3, 0]
